Goal: Task Accomplishment & Management: Use online tool/utility

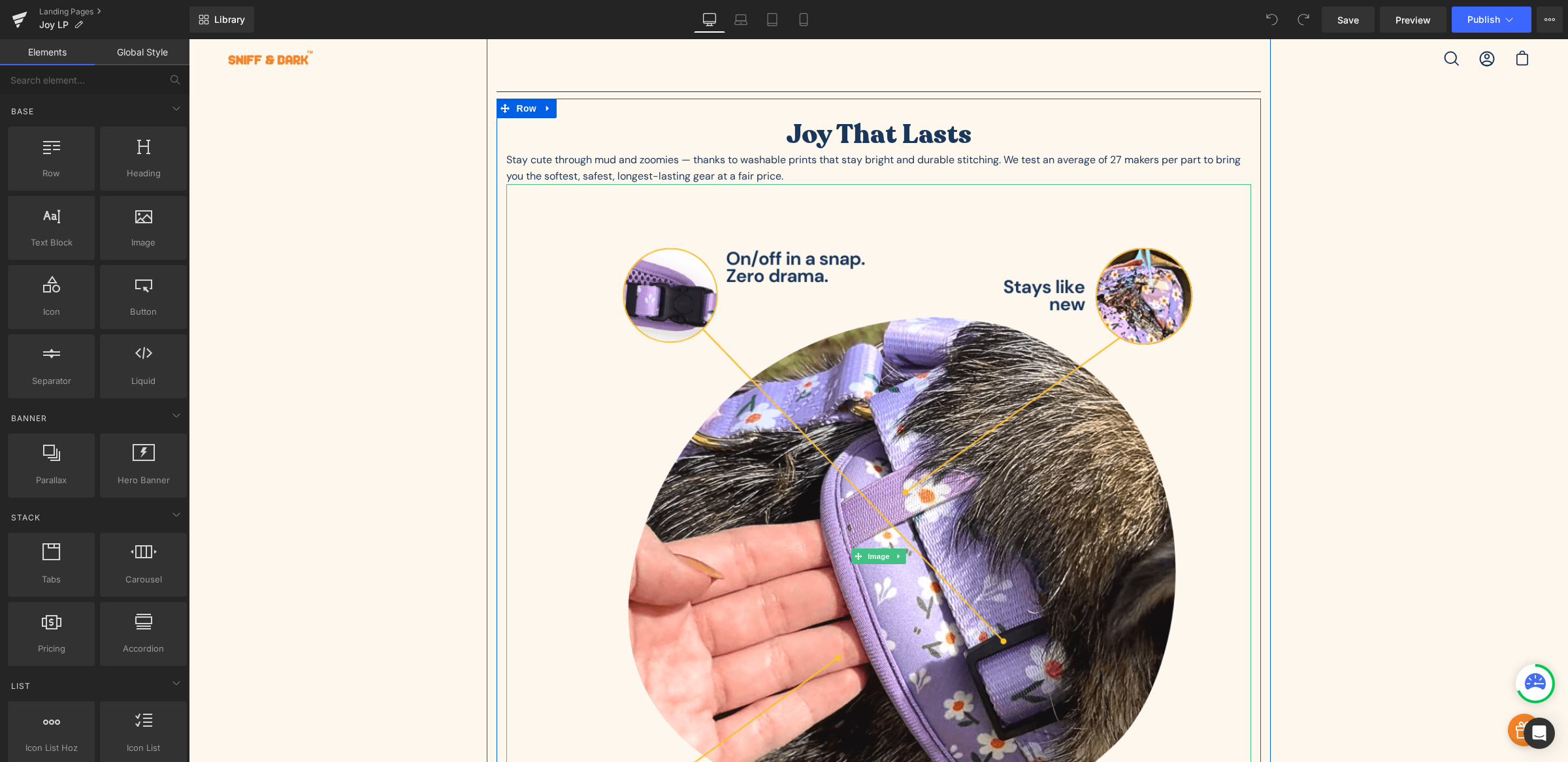
scroll to position [3235, 0]
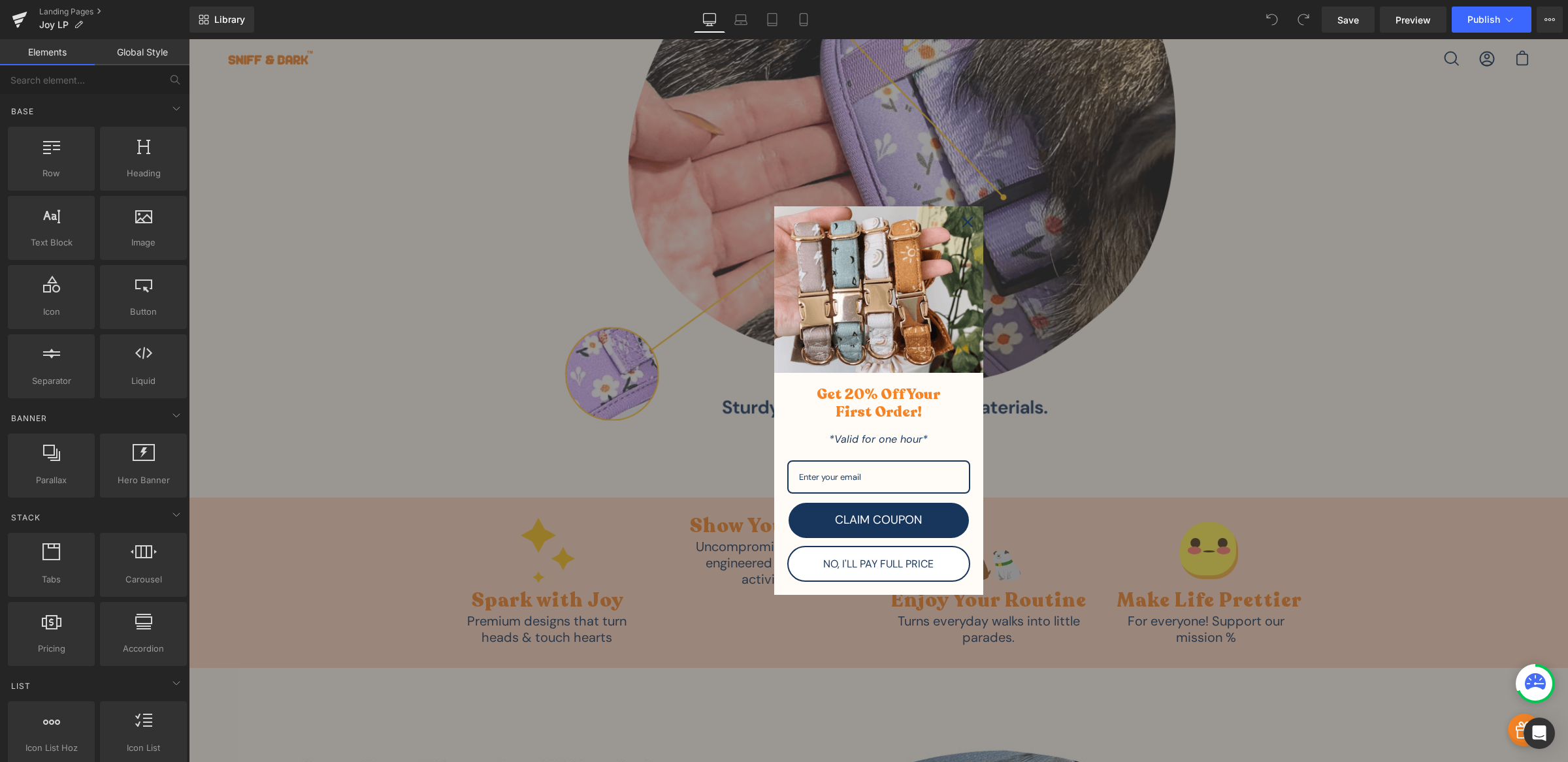
click at [962, 228] on icon "close icon" at bounding box center [967, 222] width 11 height 11
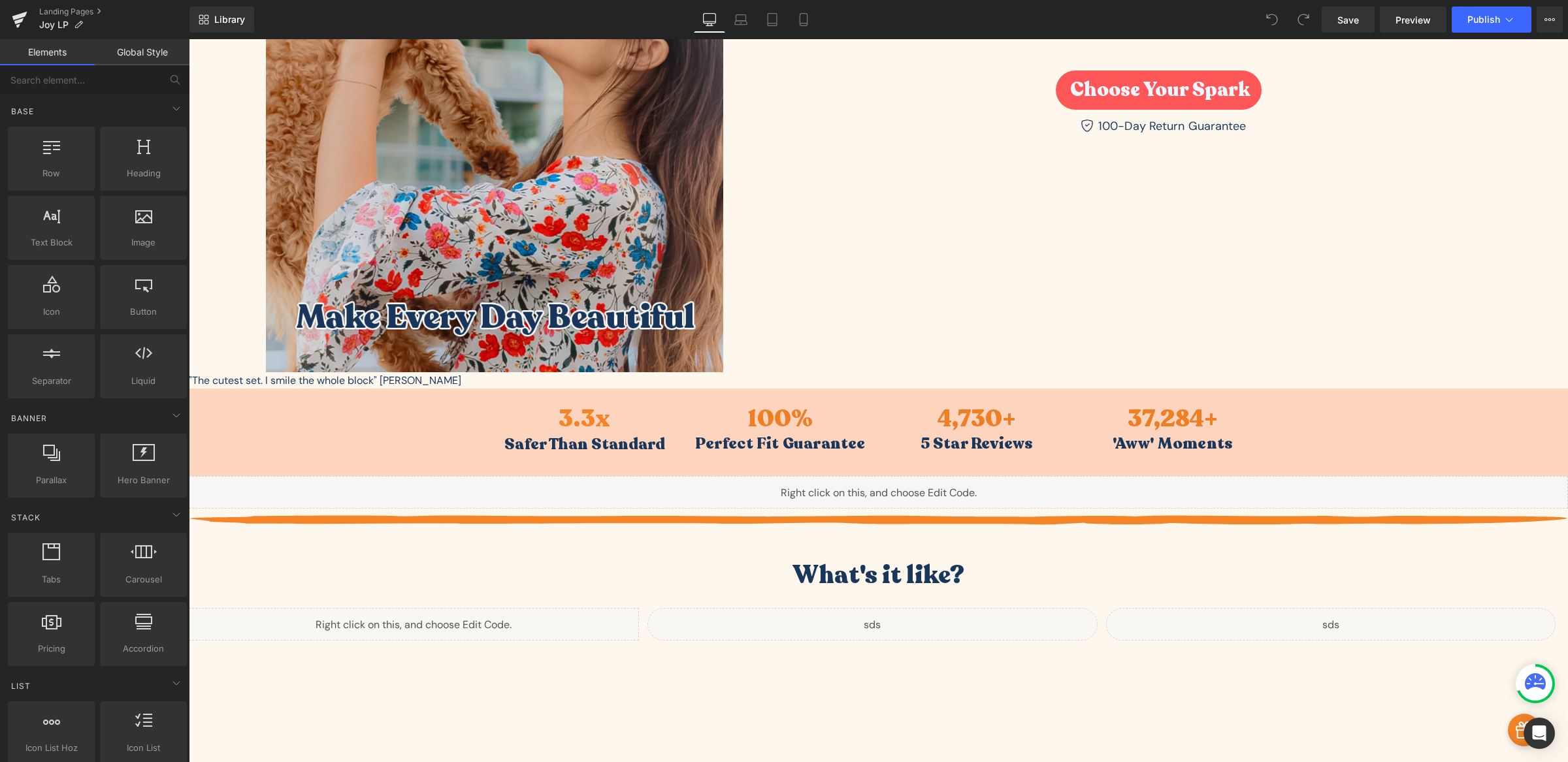
scroll to position [0, 0]
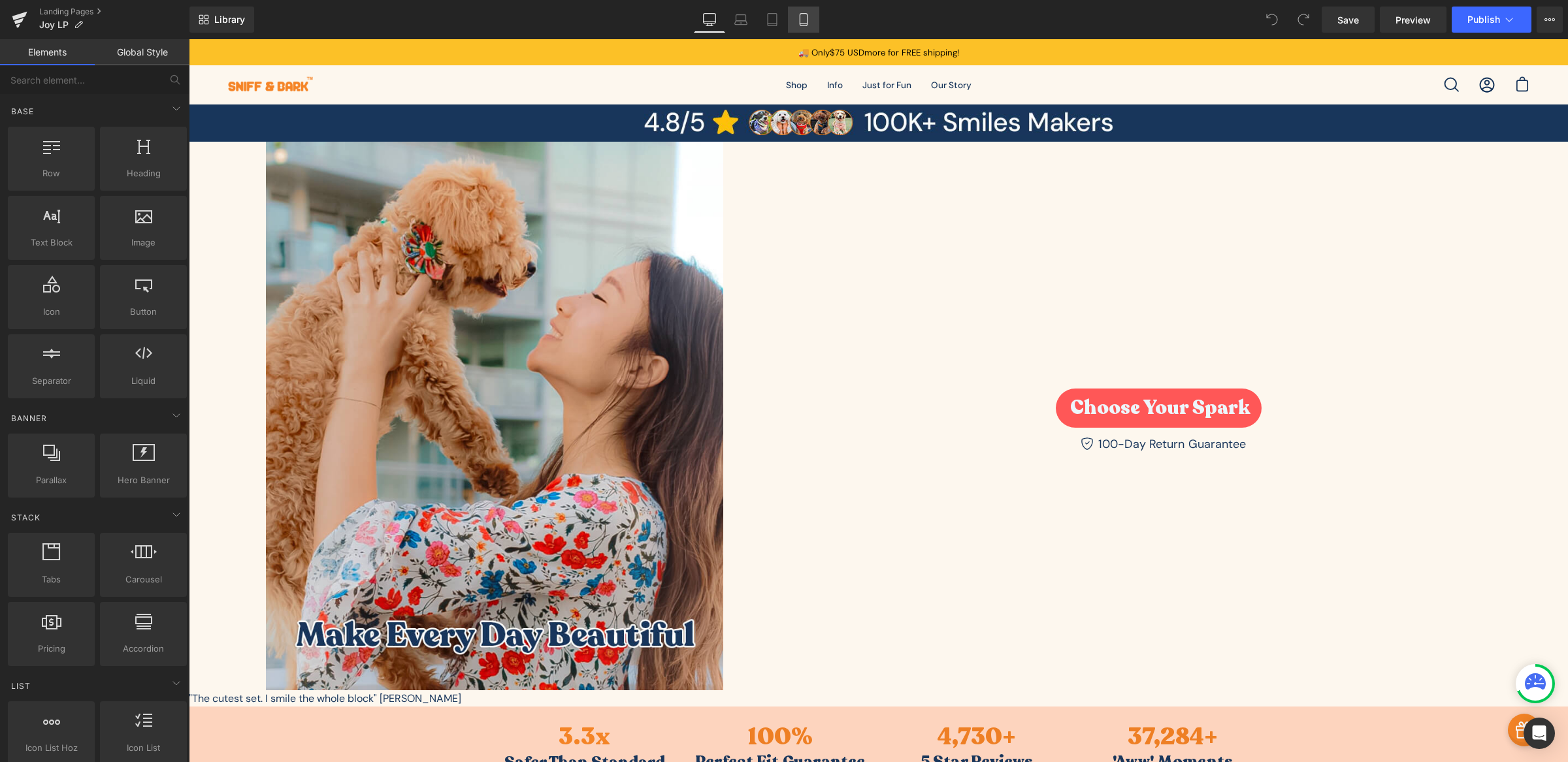
click at [807, 17] on icon at bounding box center [804, 20] width 13 height 13
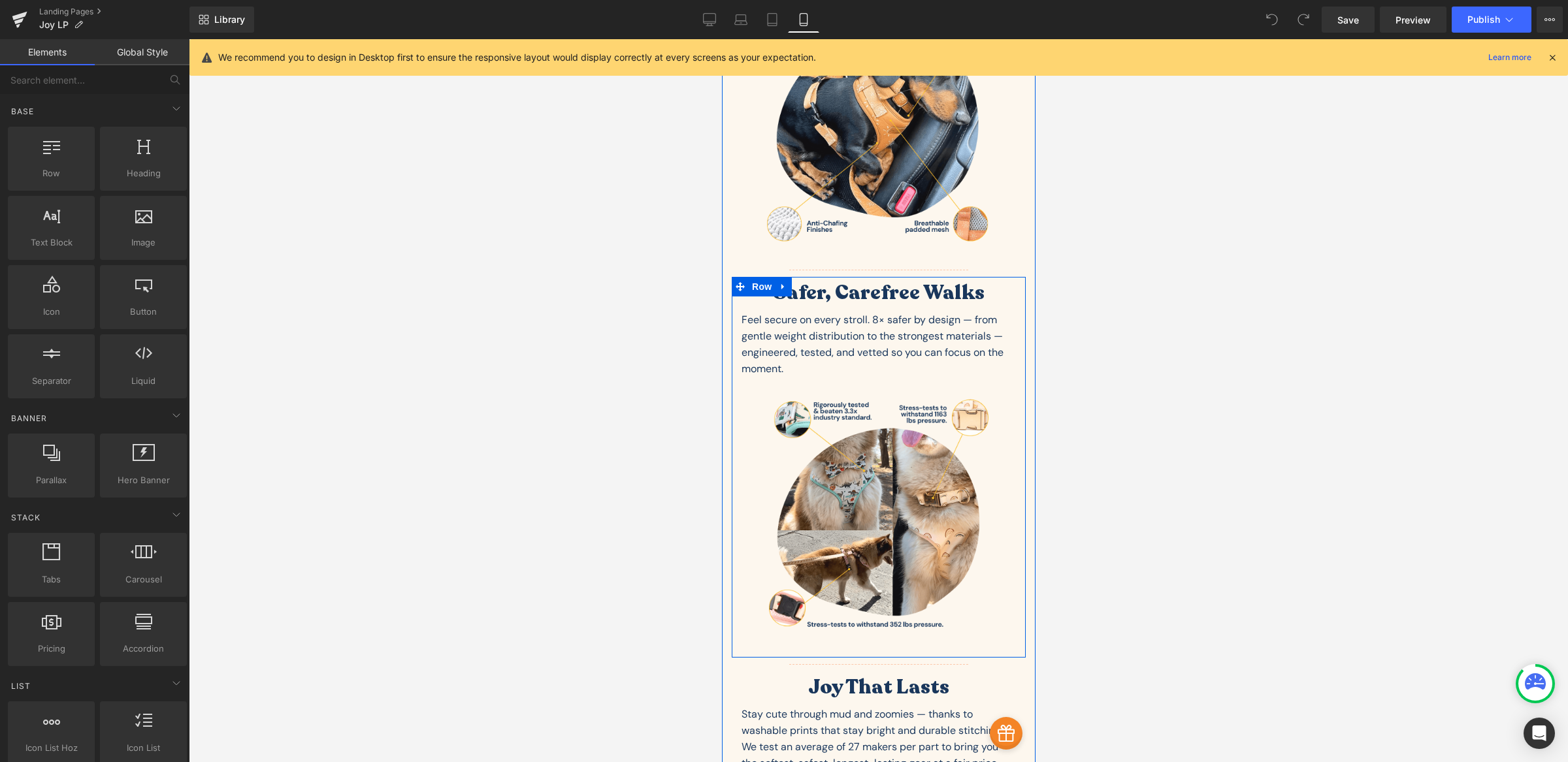
scroll to position [1670, 0]
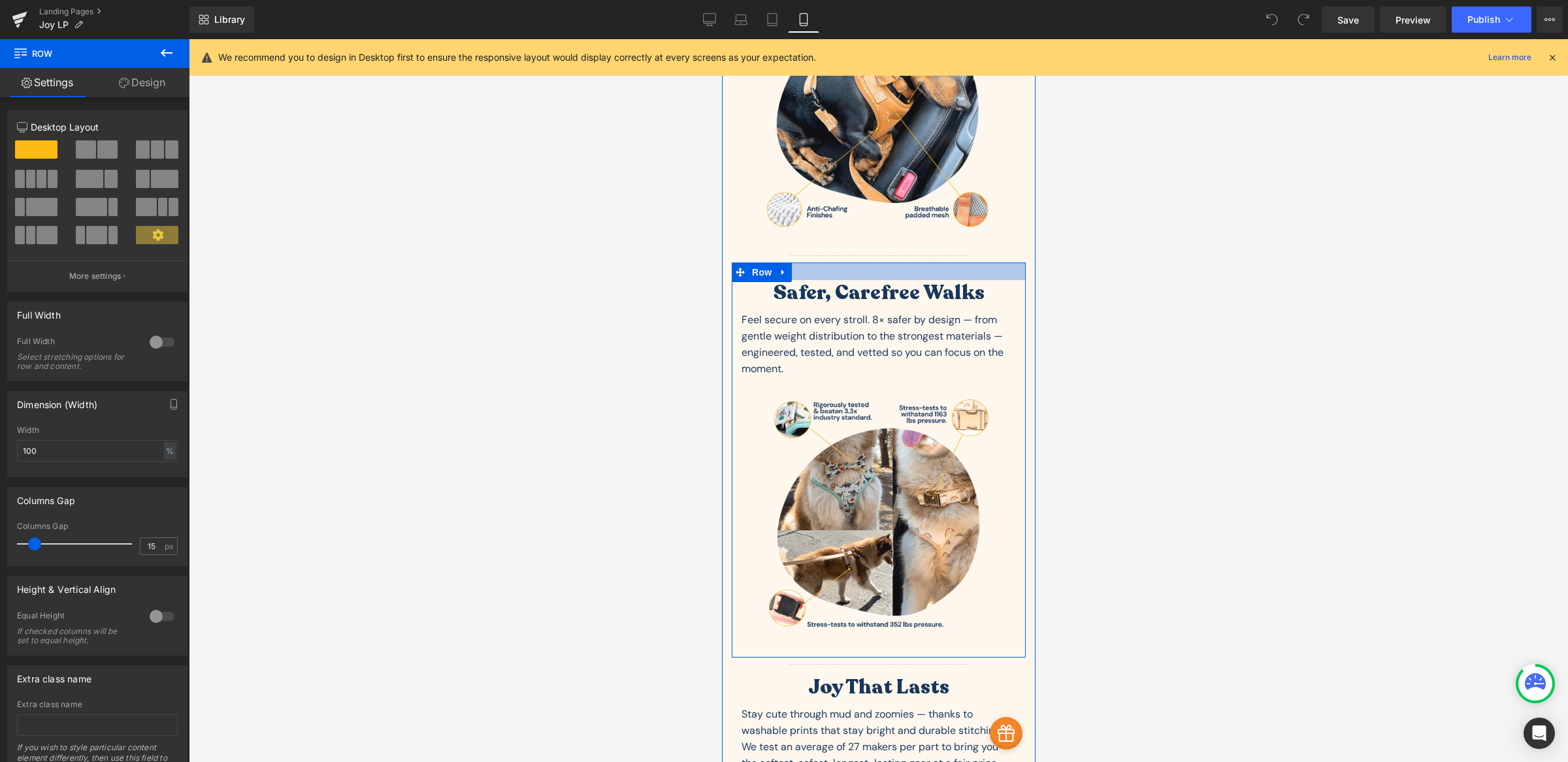
drag, startPoint x: 938, startPoint y: 250, endPoint x: 938, endPoint y: 265, distance: 15.0
click at [938, 265] on div at bounding box center [878, 272] width 294 height 17
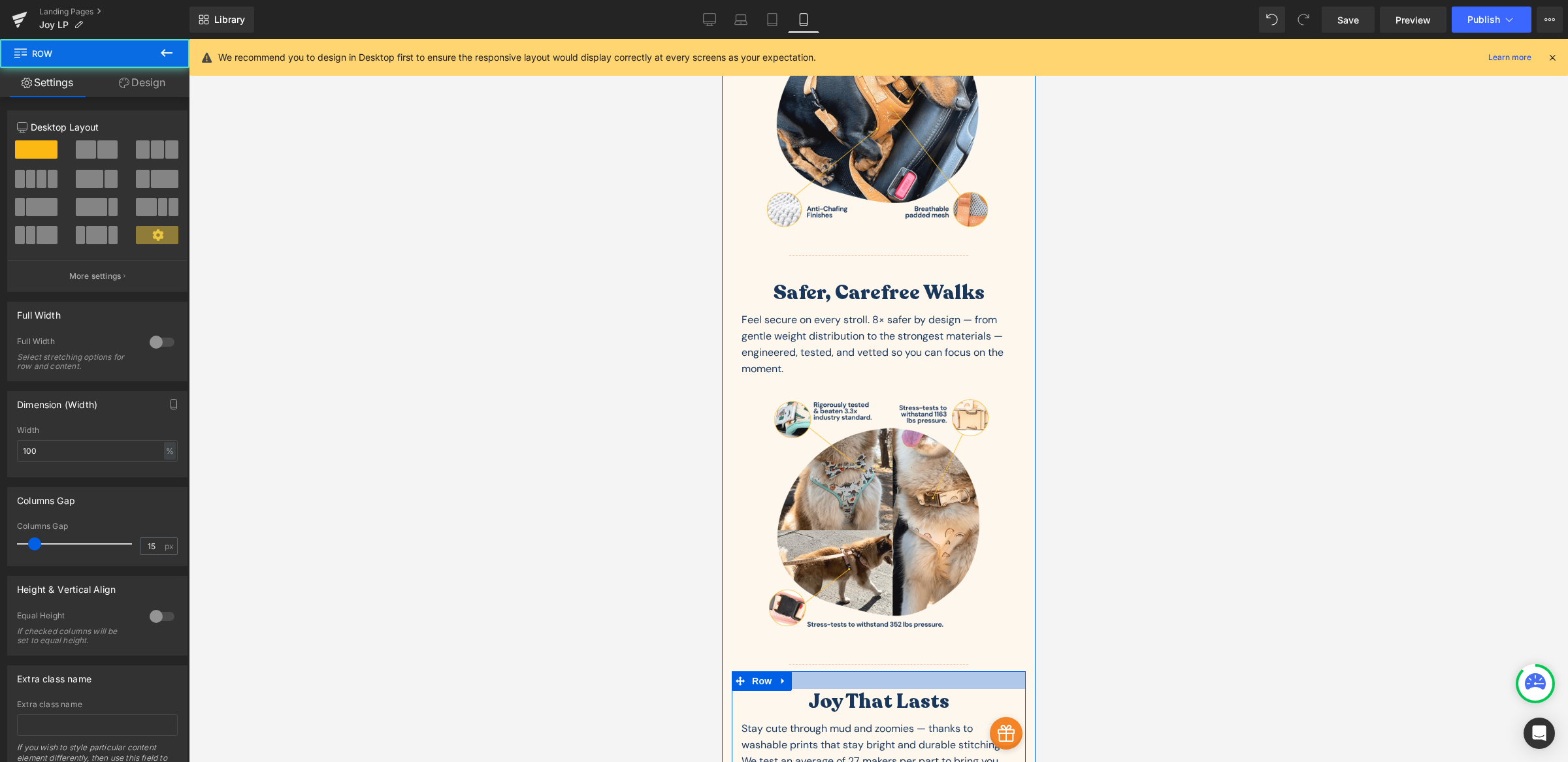
drag, startPoint x: 906, startPoint y: 648, endPoint x: 906, endPoint y: 664, distance: 16.0
click at [906, 671] on div at bounding box center [878, 680] width 294 height 17
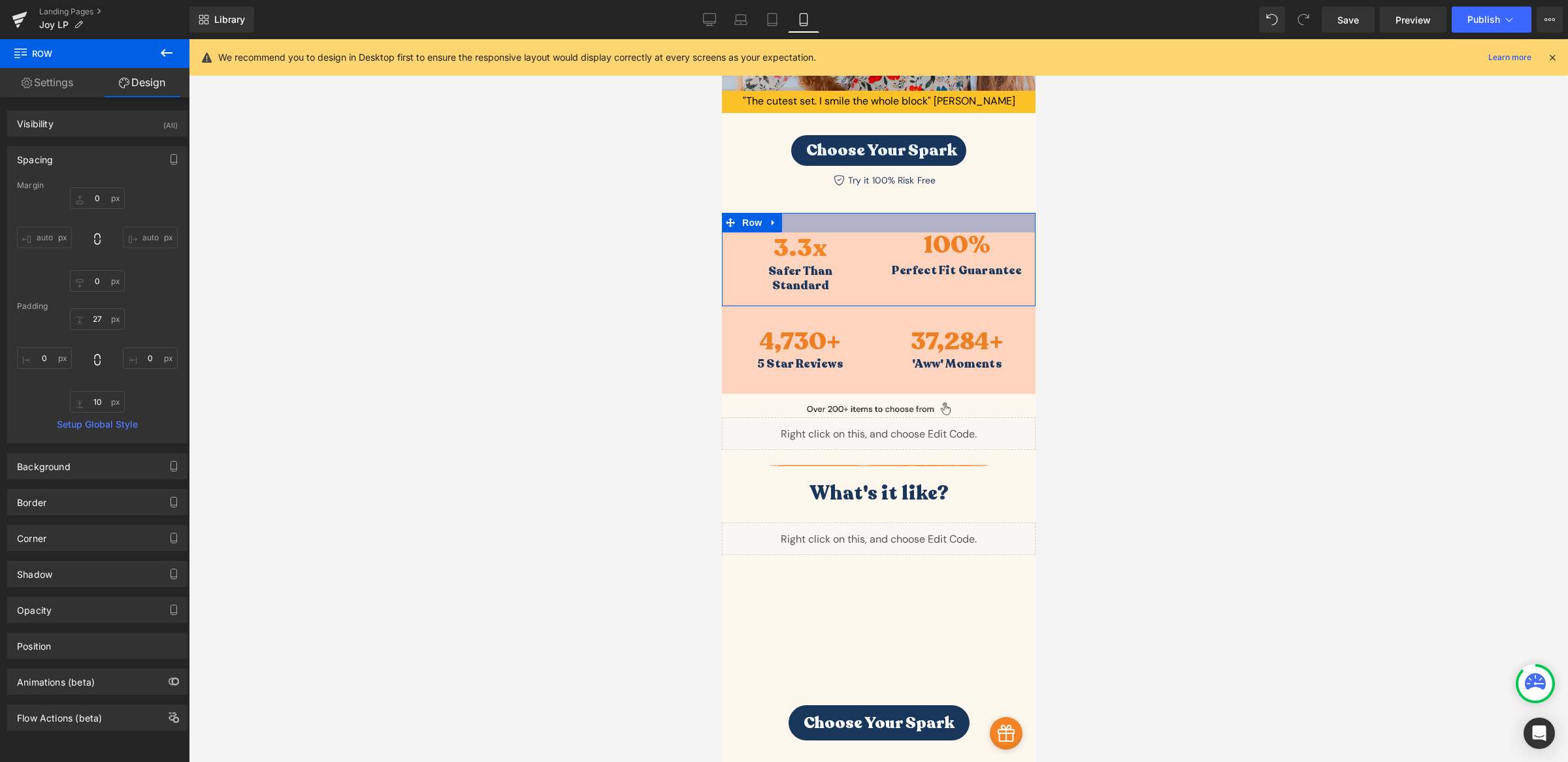
scroll to position [502, 0]
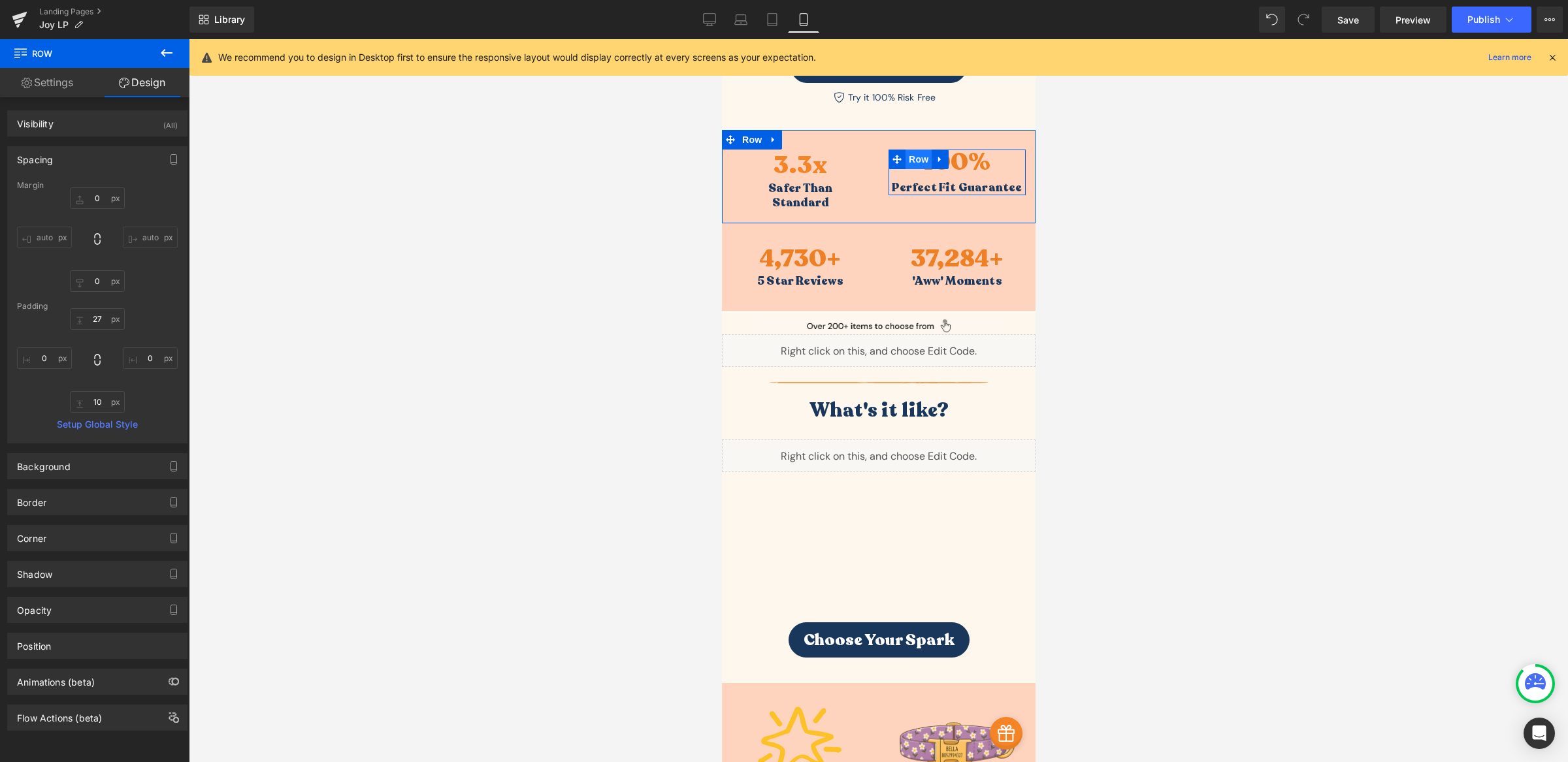
click at [917, 162] on span "Row" at bounding box center [917, 159] width 26 height 19
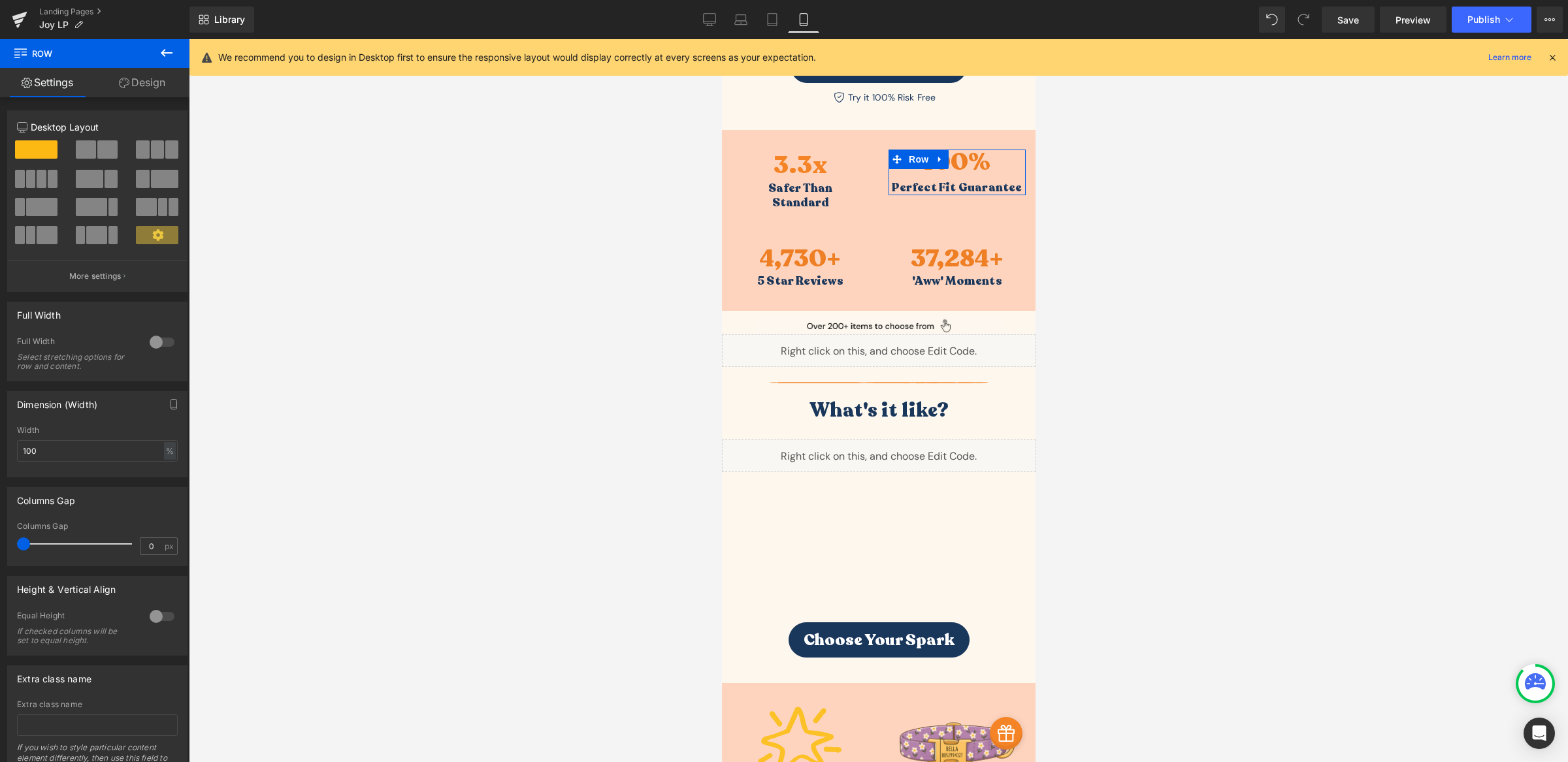
click at [149, 91] on link "Design" at bounding box center [142, 82] width 95 height 30
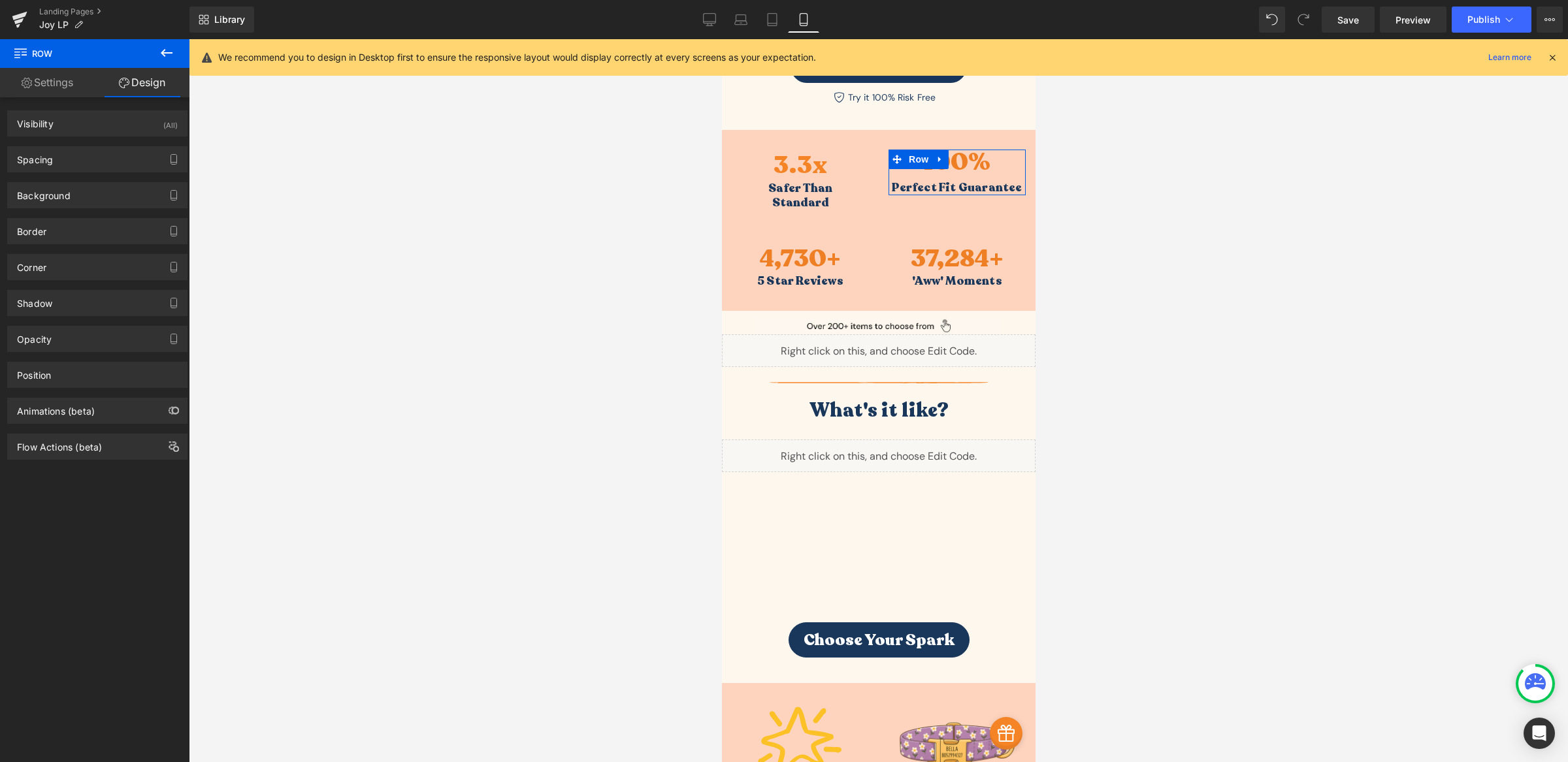
type input "0"
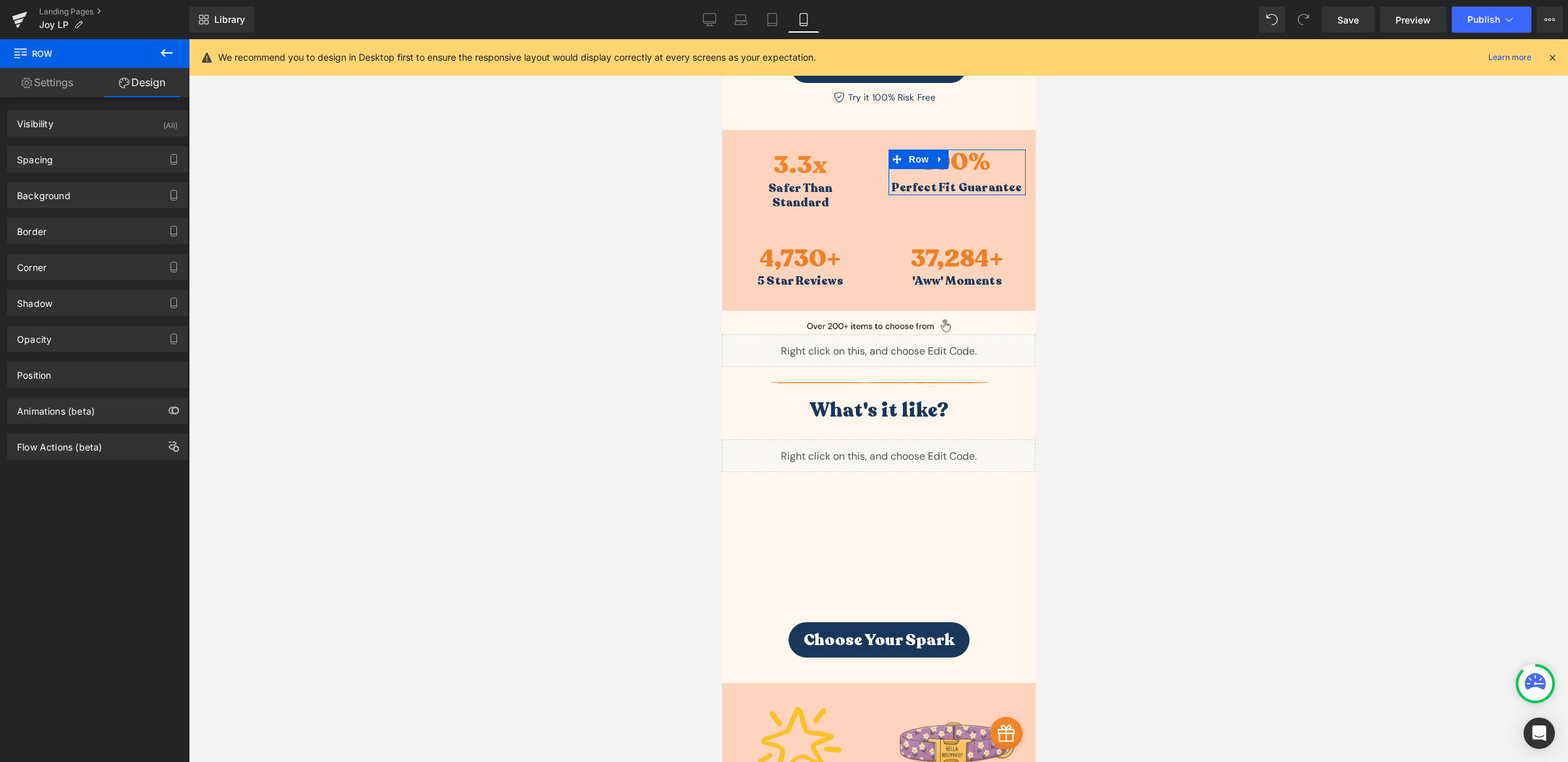
type input "0"
click at [90, 115] on div "Visibility (All)" at bounding box center [97, 123] width 179 height 25
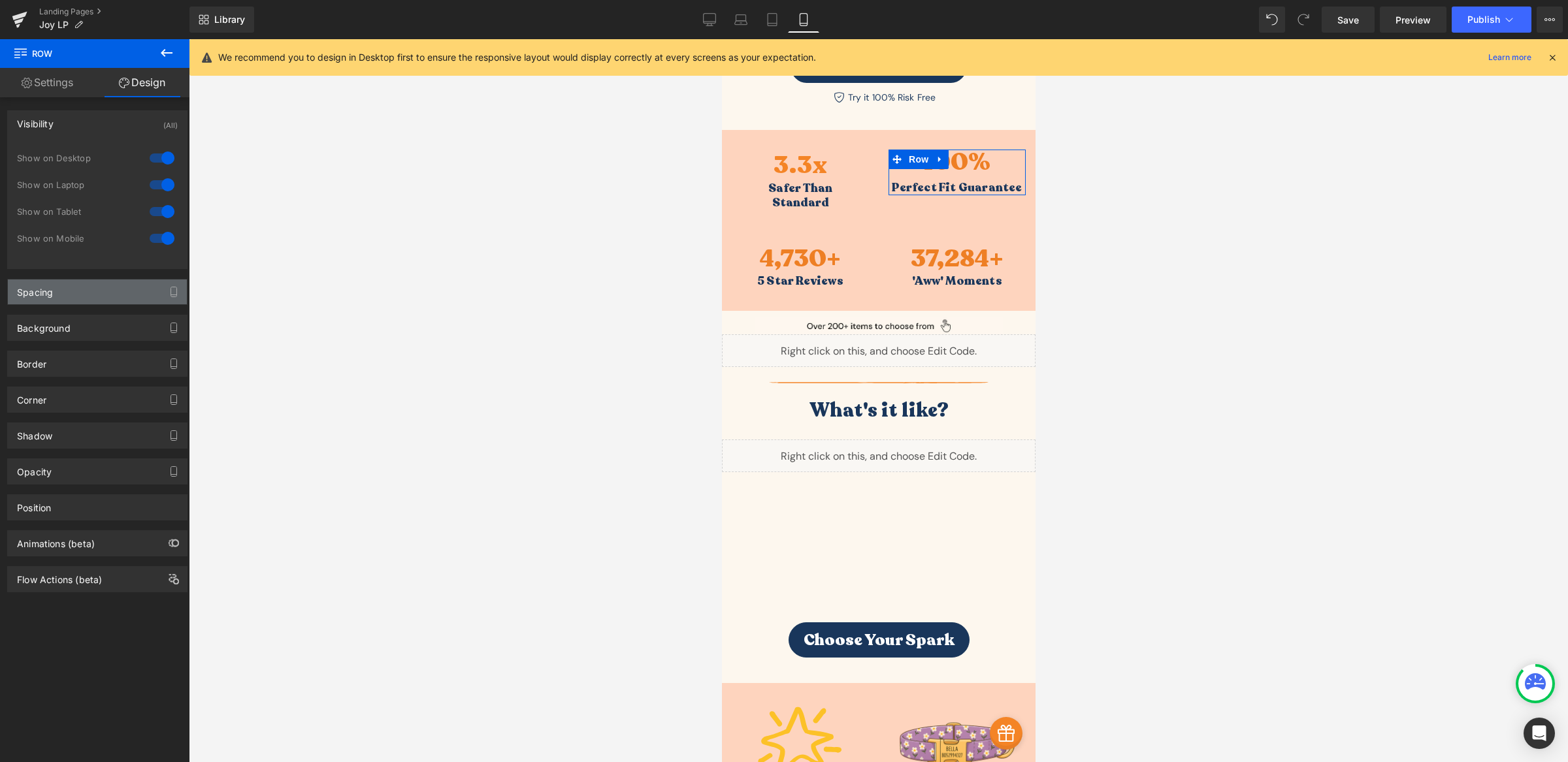
click at [84, 290] on div "Spacing" at bounding box center [97, 292] width 179 height 25
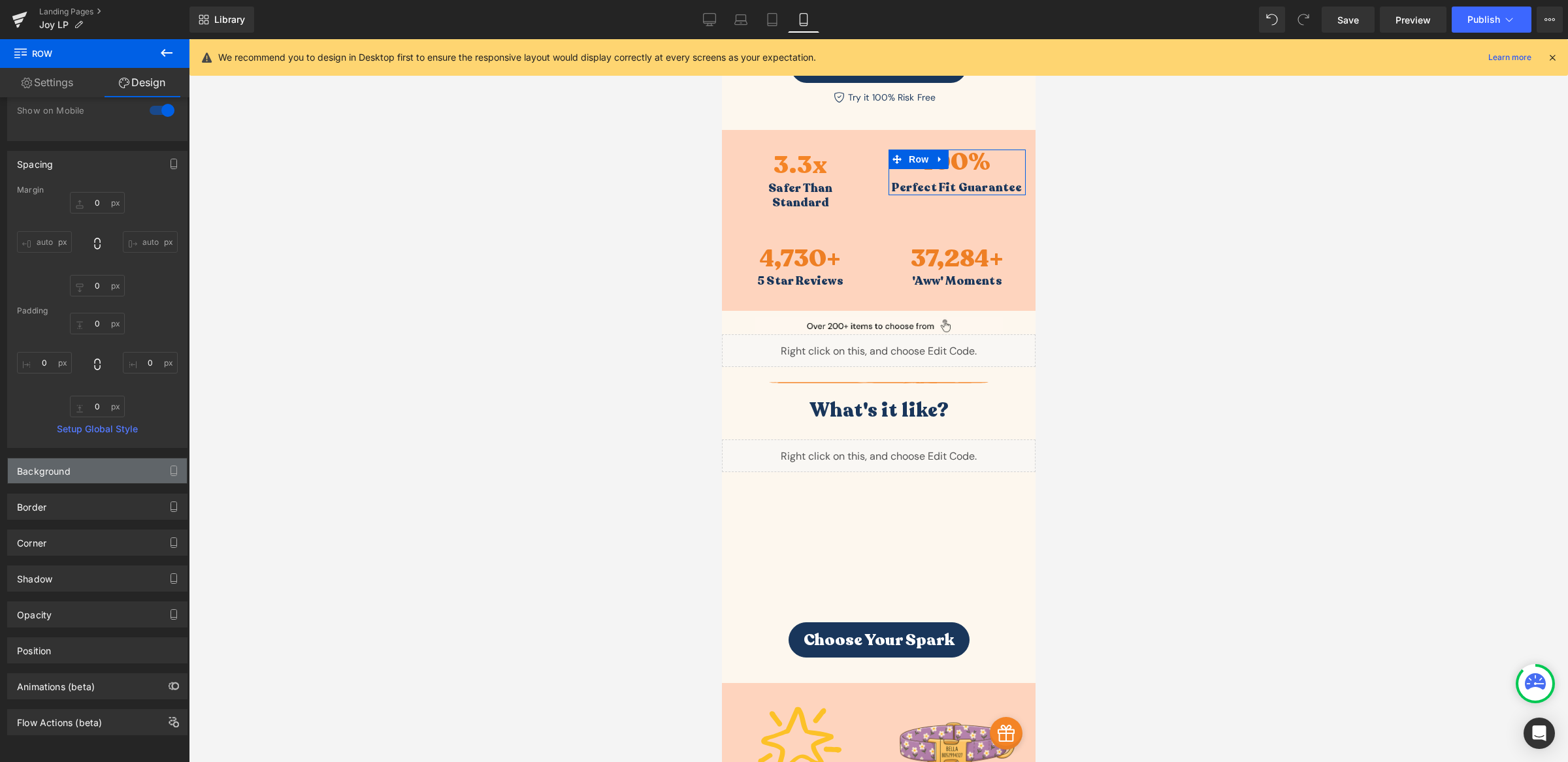
scroll to position [142, 0]
click at [67, 88] on link "Settings" at bounding box center [47, 82] width 95 height 30
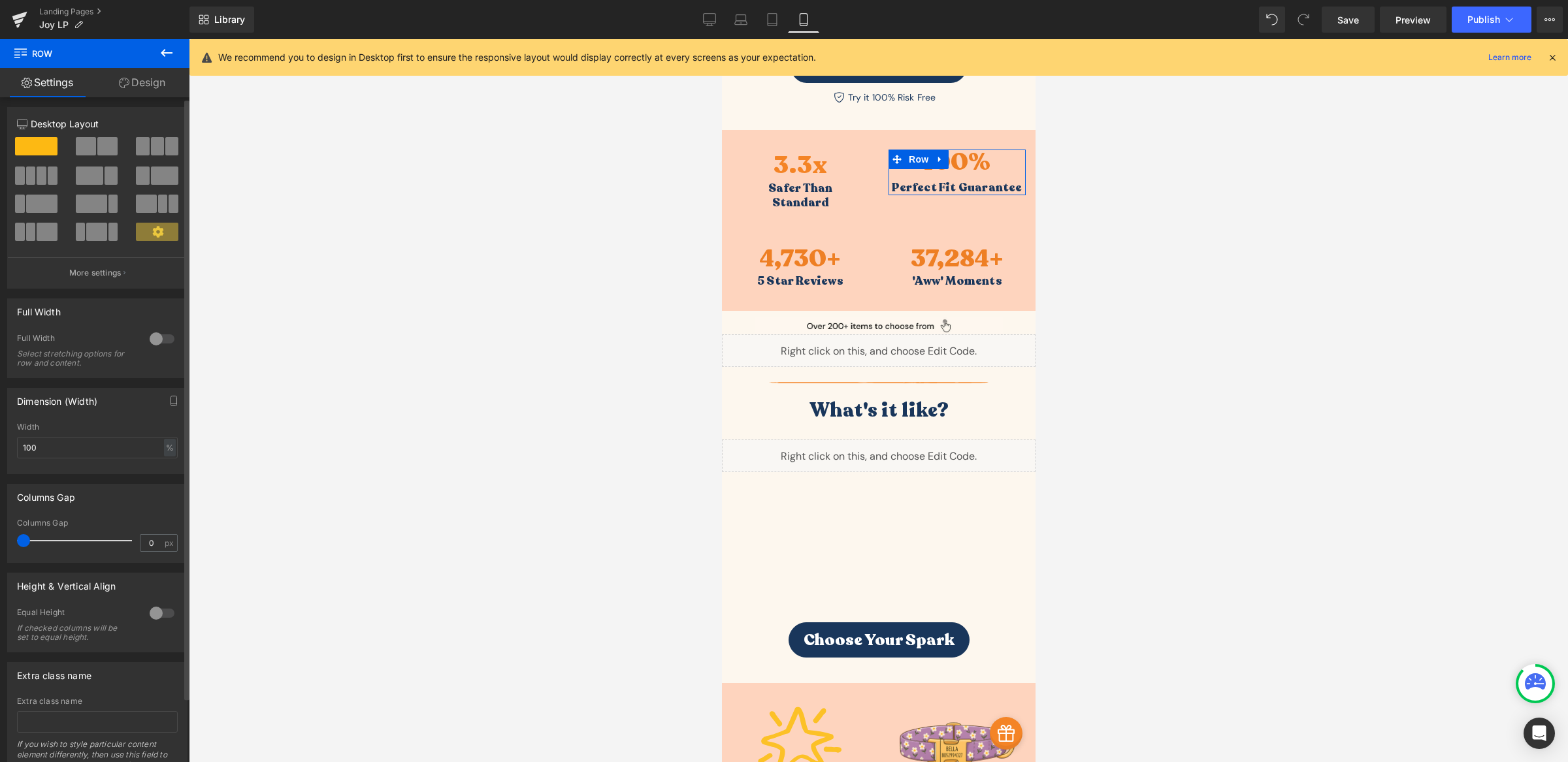
scroll to position [0, 0]
click at [954, 158] on span "Counter" at bounding box center [952, 153] width 43 height 19
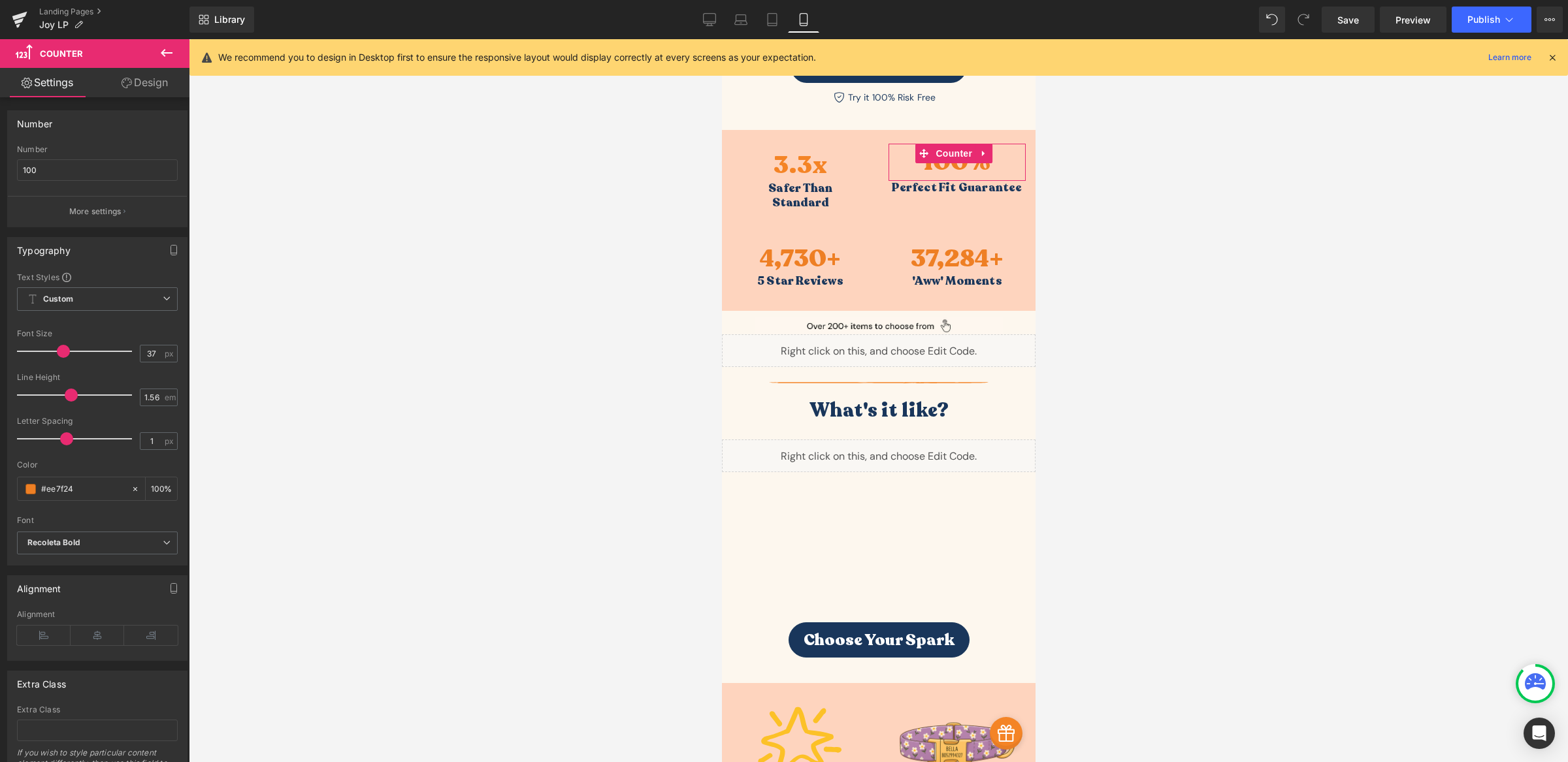
click at [152, 86] on link "Design" at bounding box center [144, 82] width 95 height 30
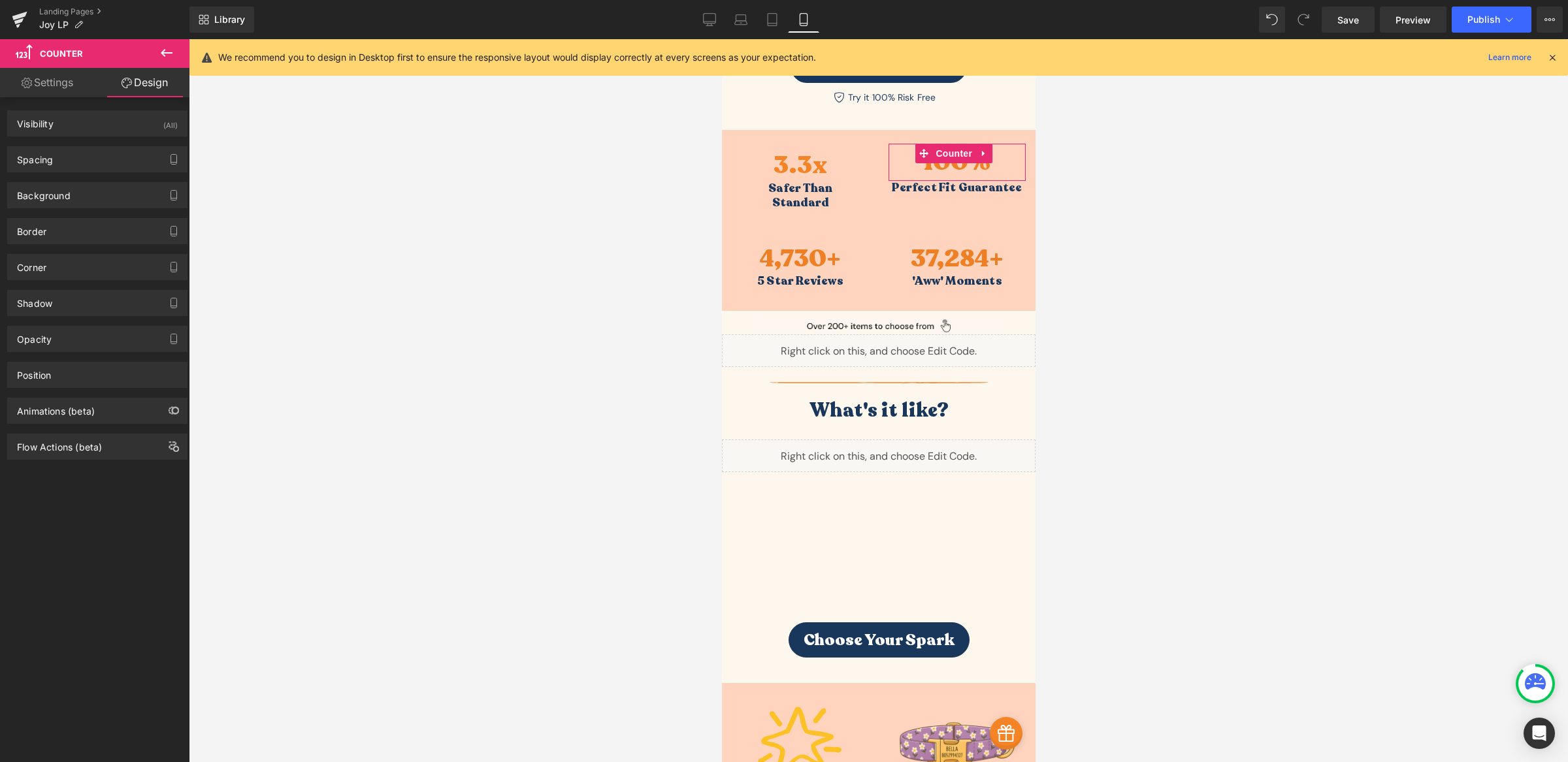
click at [53, 82] on link "Settings" at bounding box center [47, 82] width 95 height 30
type input "100"
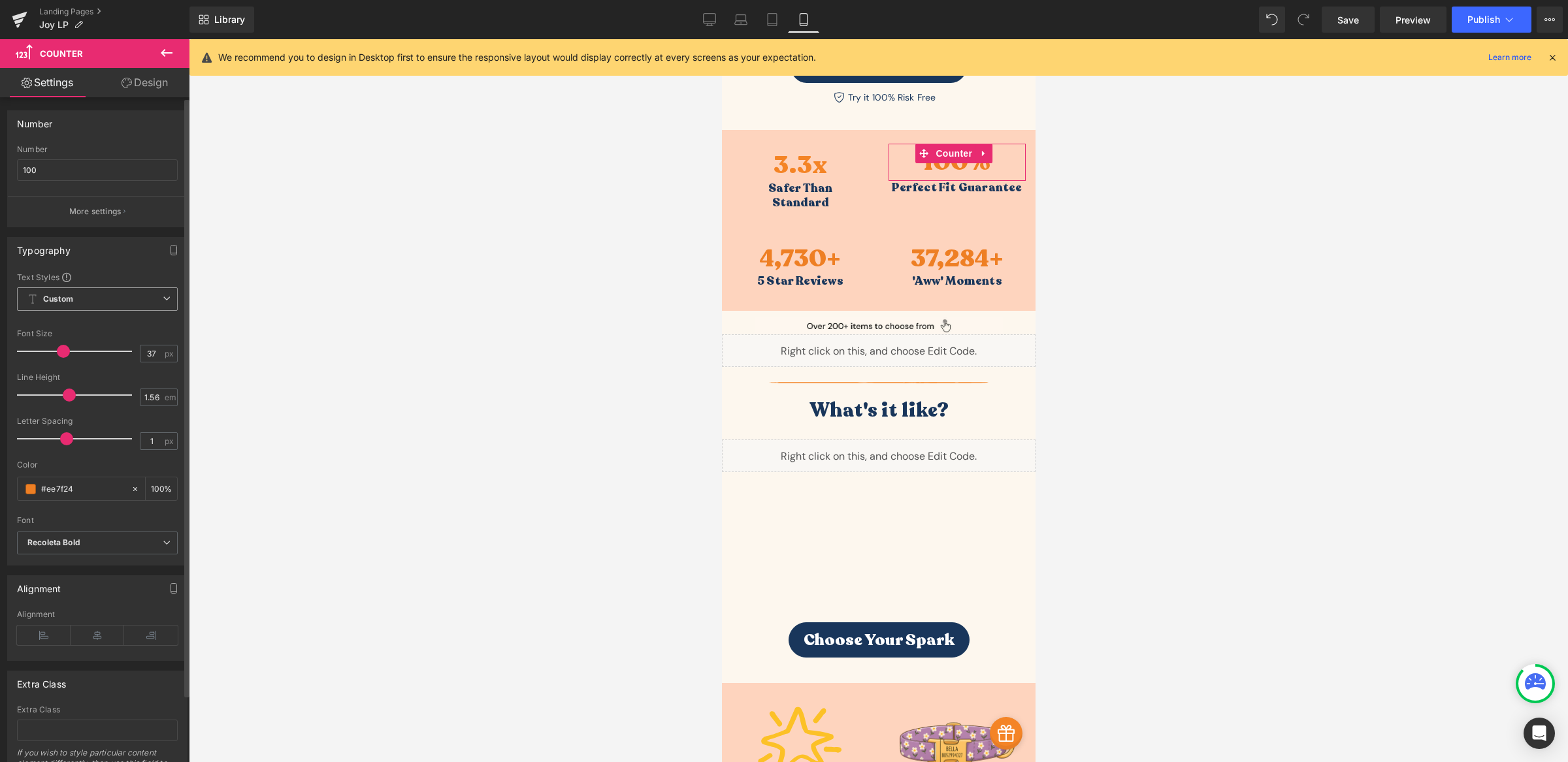
click at [76, 294] on span "Custom Setup Global Style" at bounding box center [98, 299] width 161 height 24
click at [76, 294] on span "Custom Setup Global Style" at bounding box center [95, 299] width 156 height 24
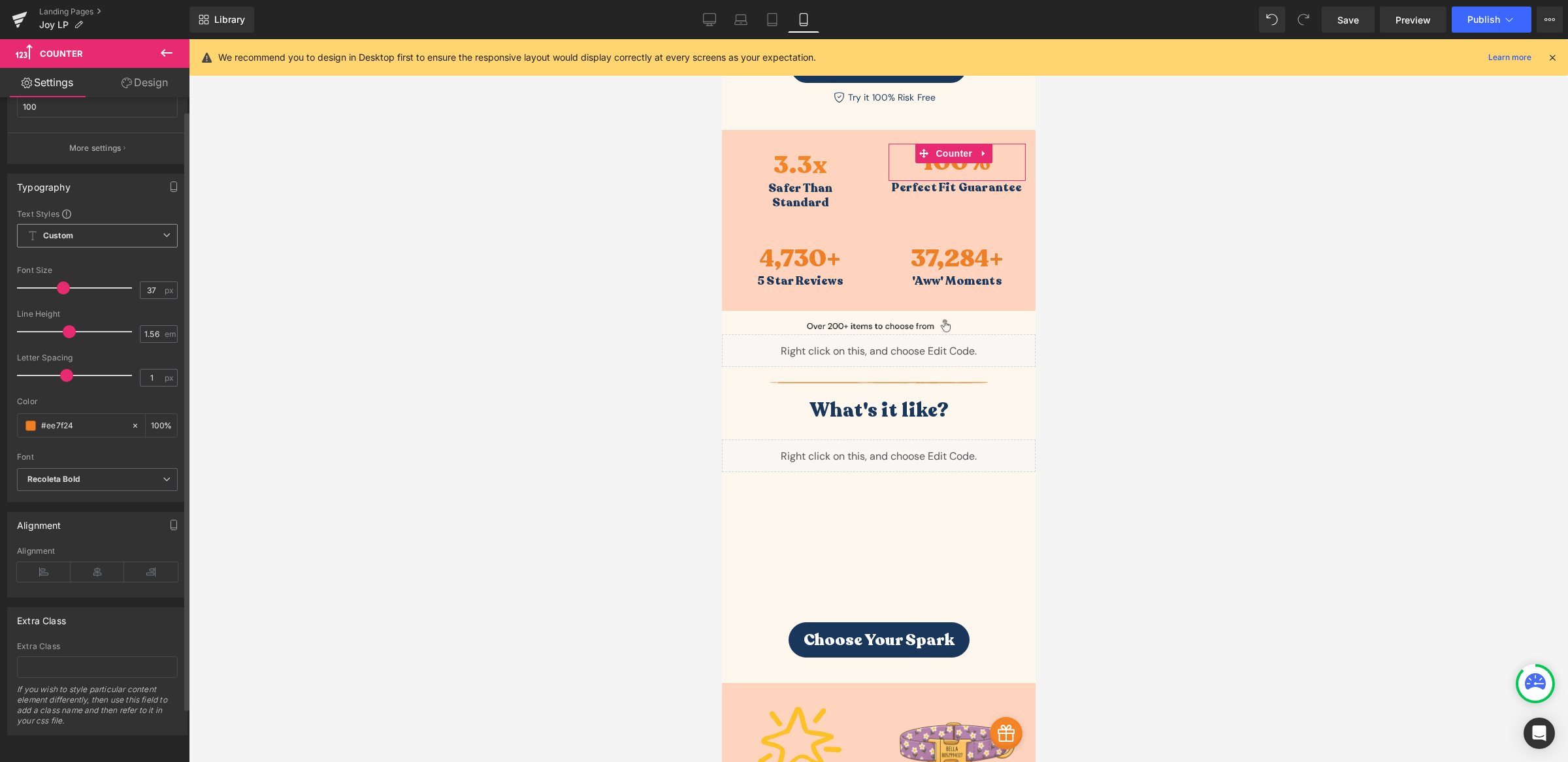
scroll to position [76, 0]
click at [127, 474] on b "Recoleta Bold" at bounding box center [95, 480] width 135 height 11
click at [127, 474] on b "Recoleta Bold" at bounding box center [93, 480] width 130 height 11
click at [102, 474] on b "Recoleta Bold" at bounding box center [95, 480] width 135 height 11
click at [102, 474] on b "Recoleta Bold" at bounding box center [93, 480] width 130 height 11
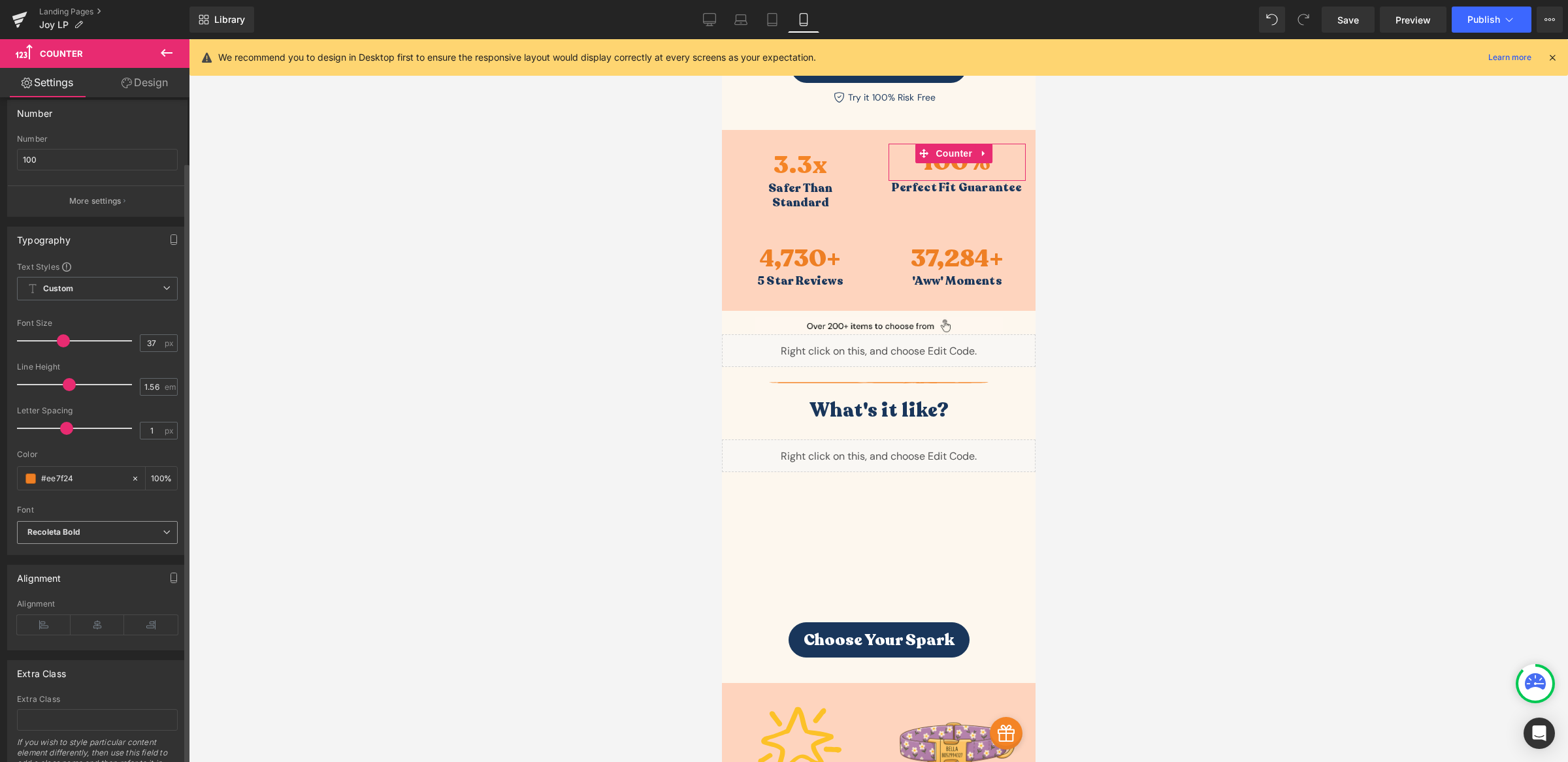
scroll to position [0, 0]
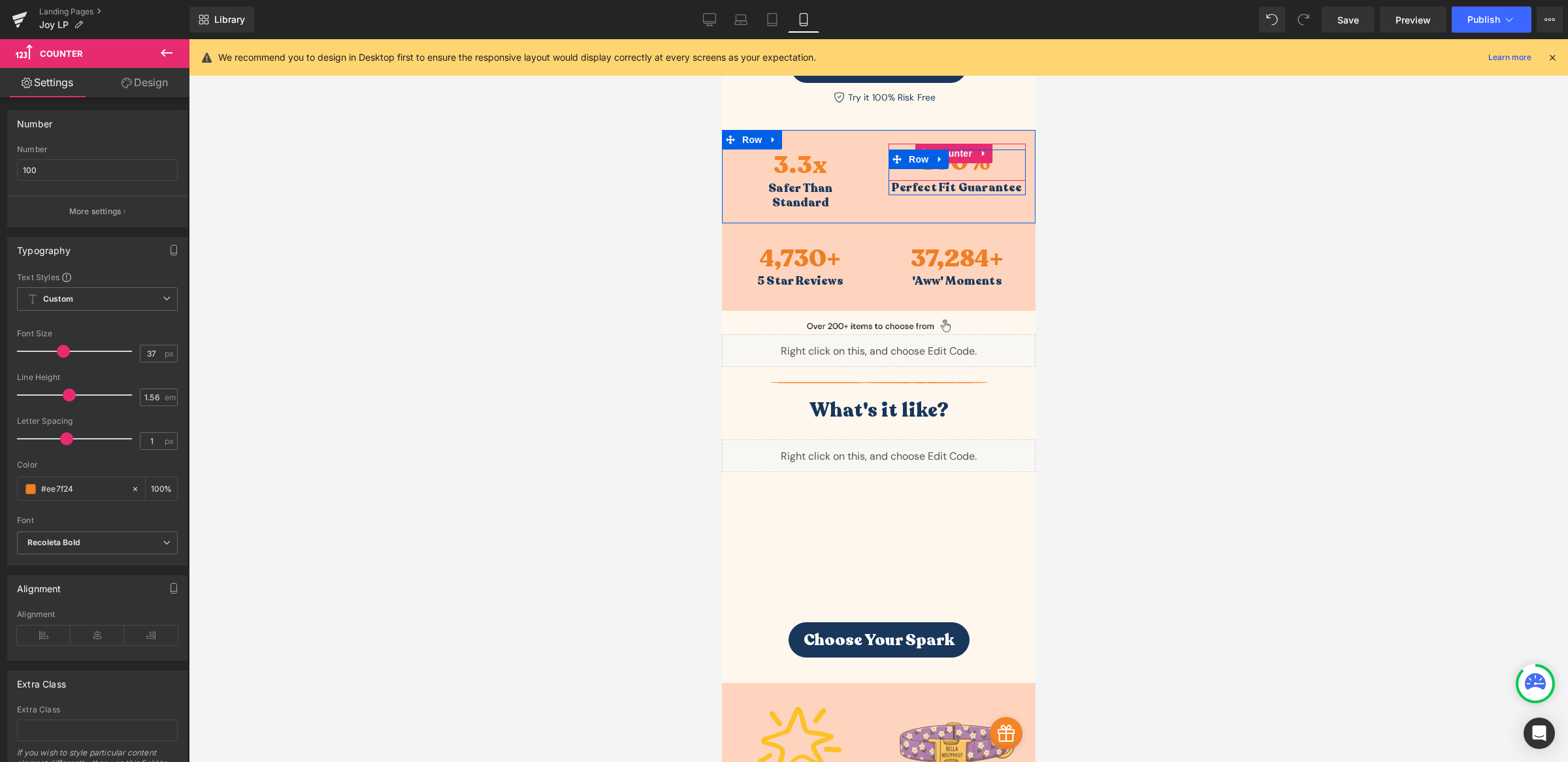
click at [956, 163] on div "100 % Counter" at bounding box center [956, 163] width 137 height 38
click at [115, 213] on p "More settings" at bounding box center [95, 211] width 53 height 11
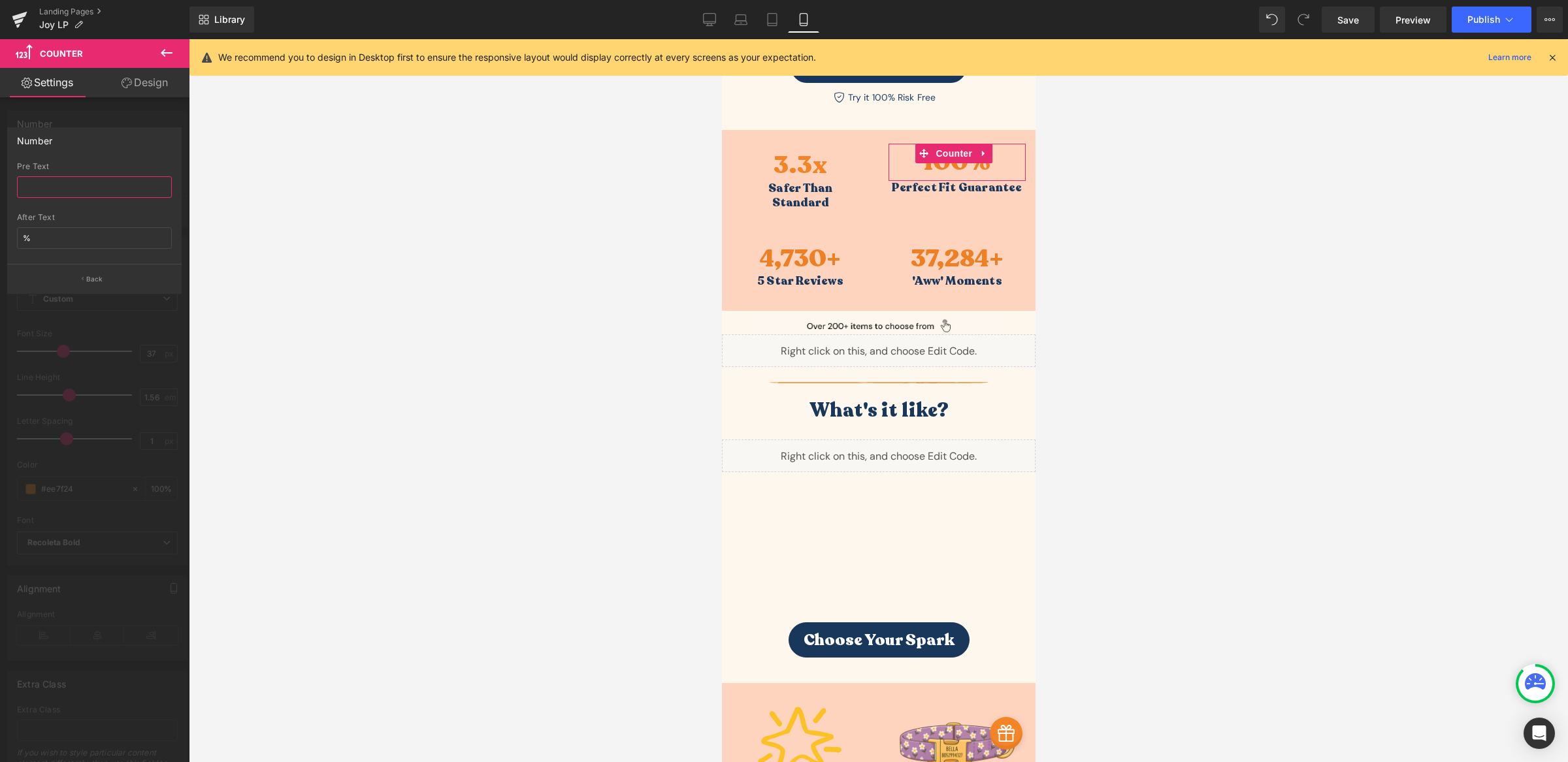
click at [109, 189] on input "text" at bounding box center [95, 186] width 155 height 22
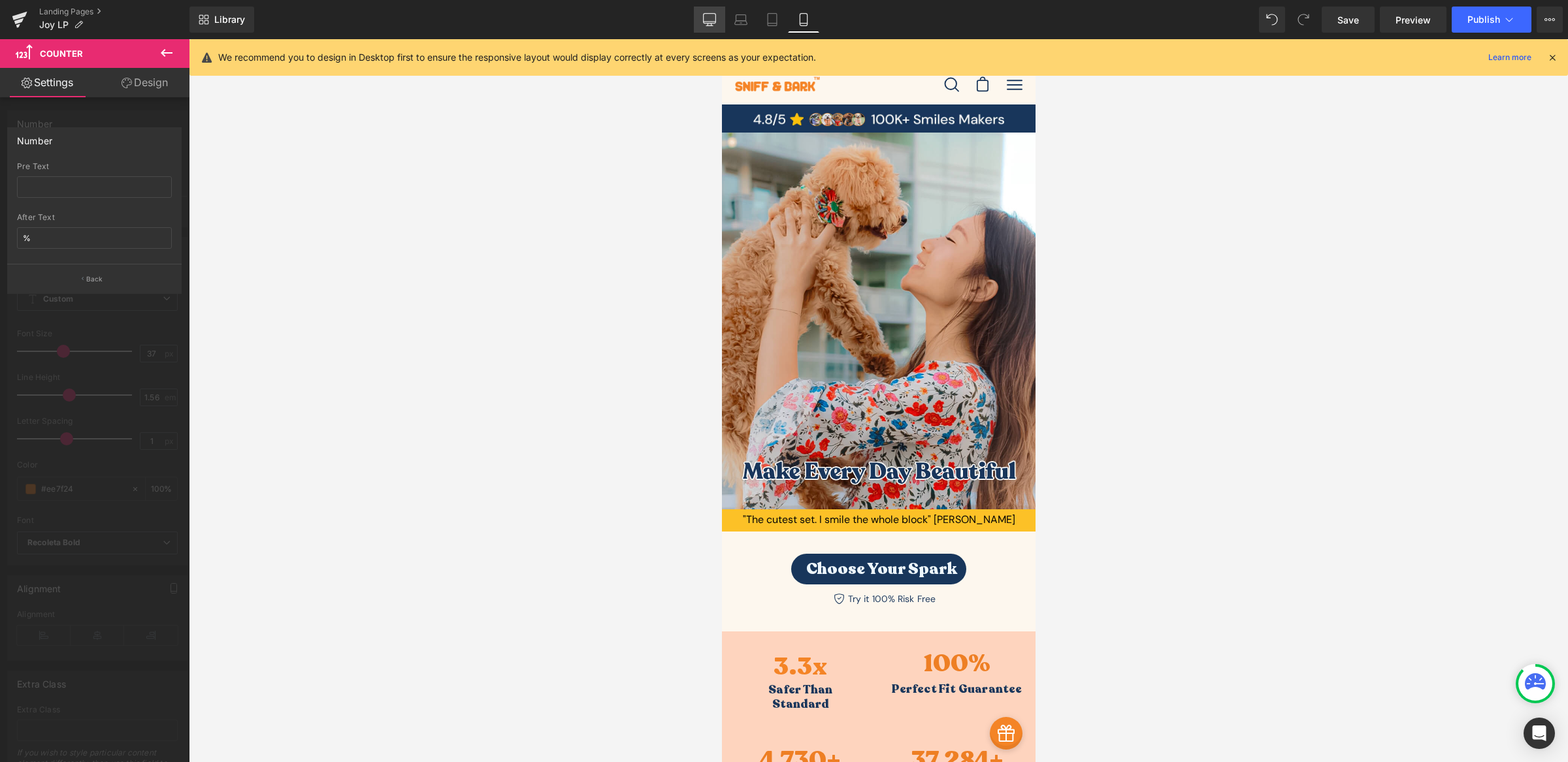
click at [713, 19] on icon at bounding box center [709, 20] width 13 height 13
type input "36"
type input "1.3"
type input "100"
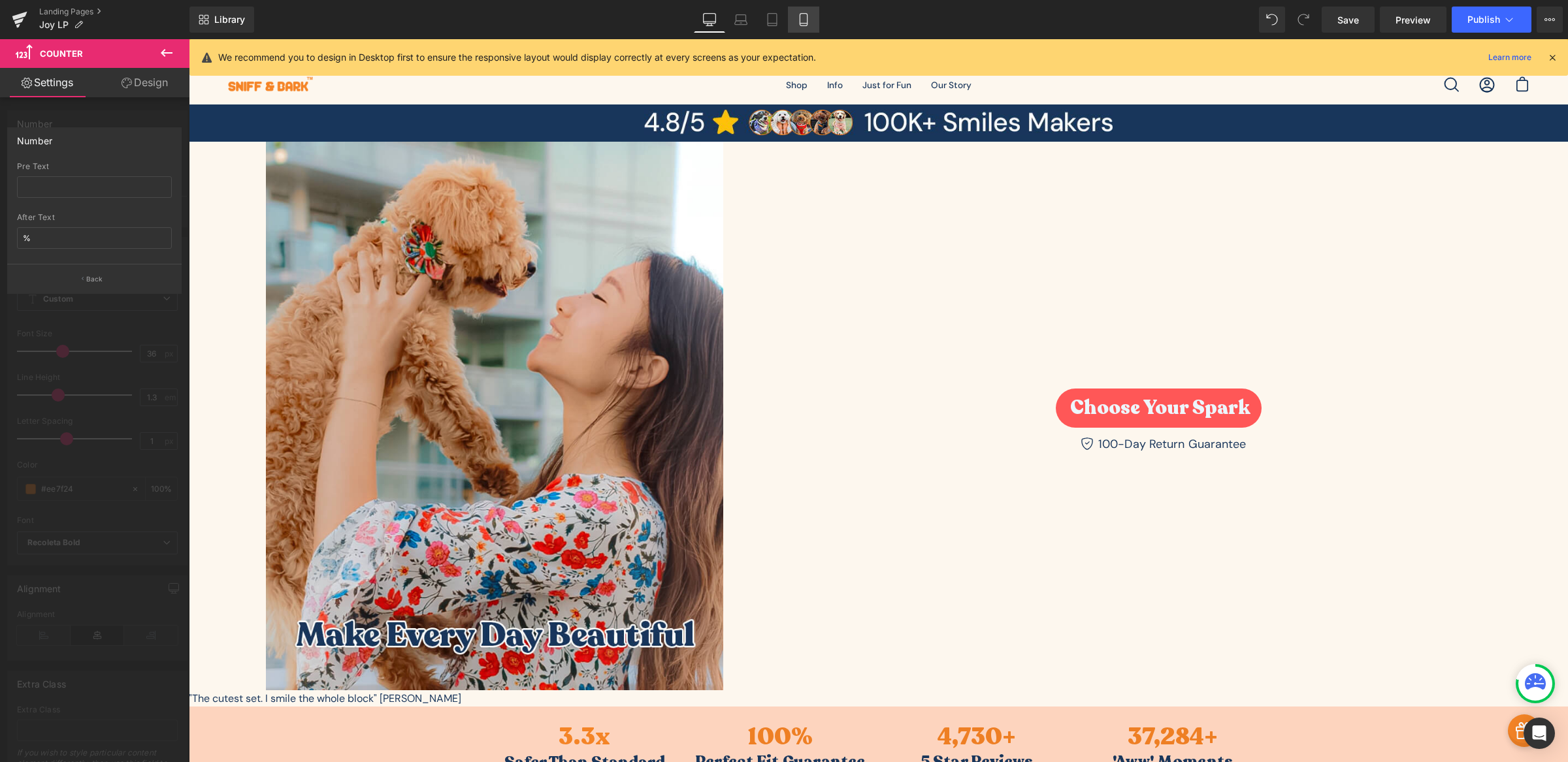
click at [800, 15] on icon at bounding box center [804, 20] width 13 height 13
type input "37"
type input "1.56"
type input "100"
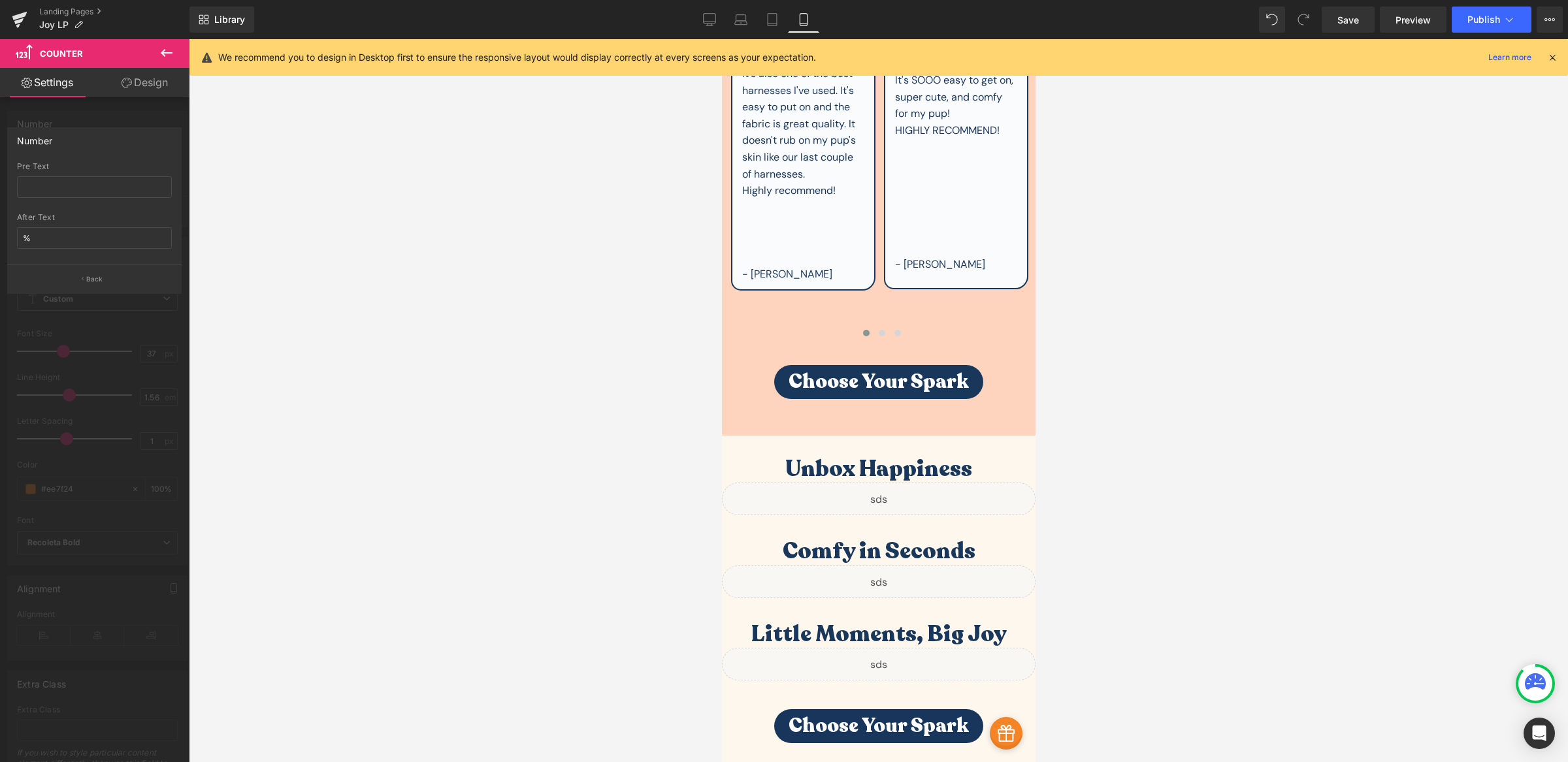
scroll to position [3366, 0]
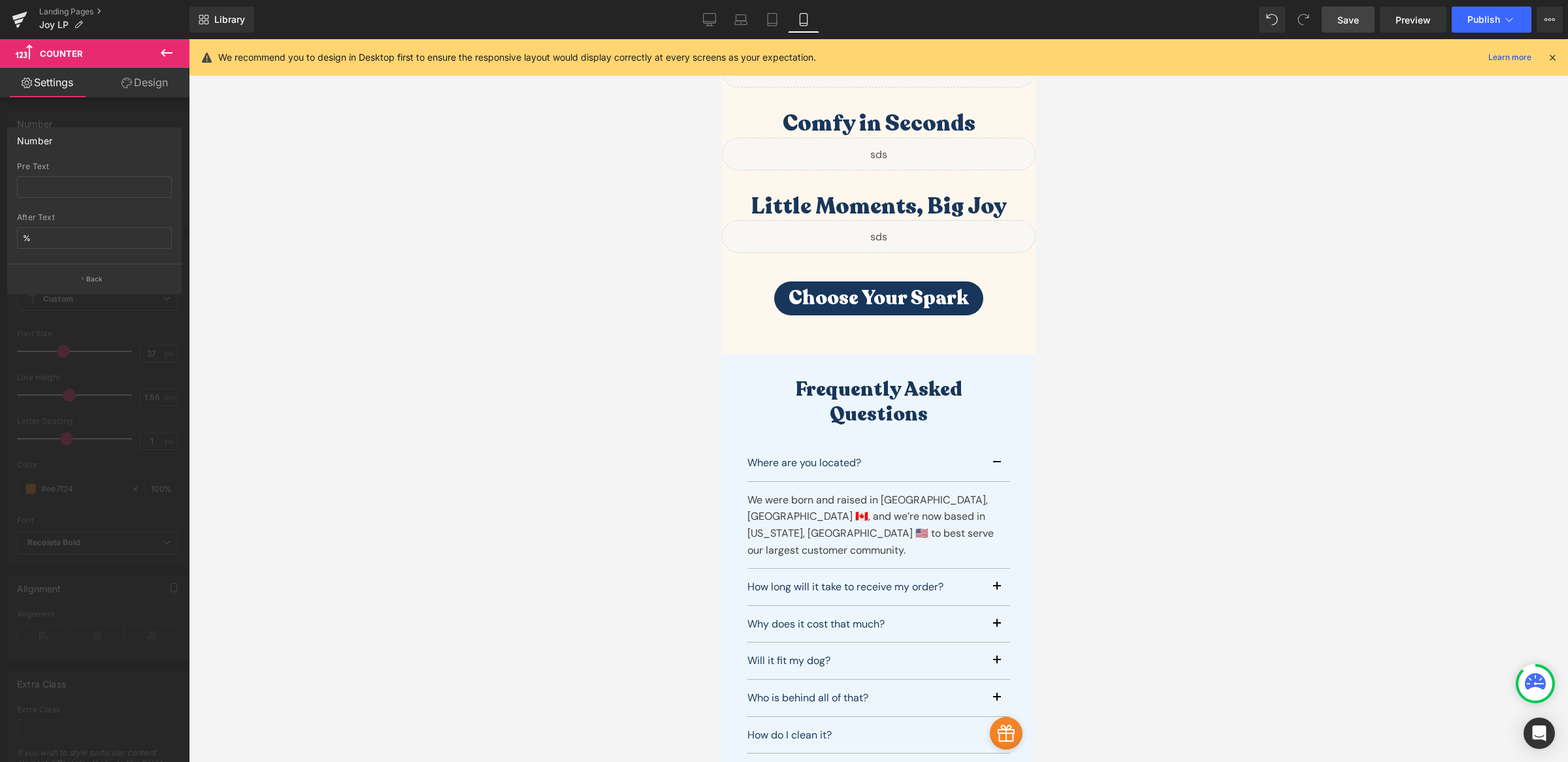
click at [1354, 28] on link "Save" at bounding box center [1347, 19] width 53 height 26
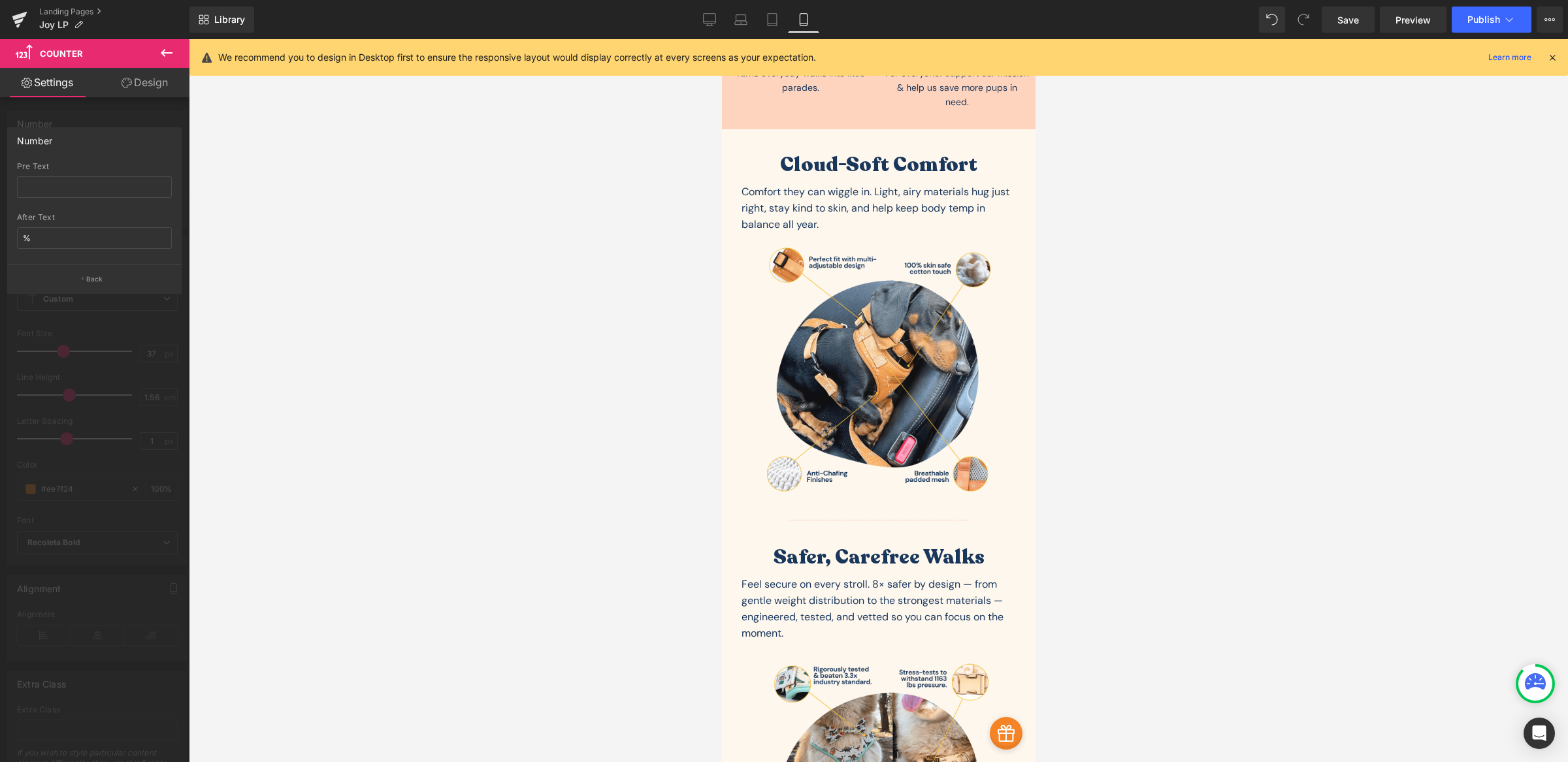
scroll to position [1286, 0]
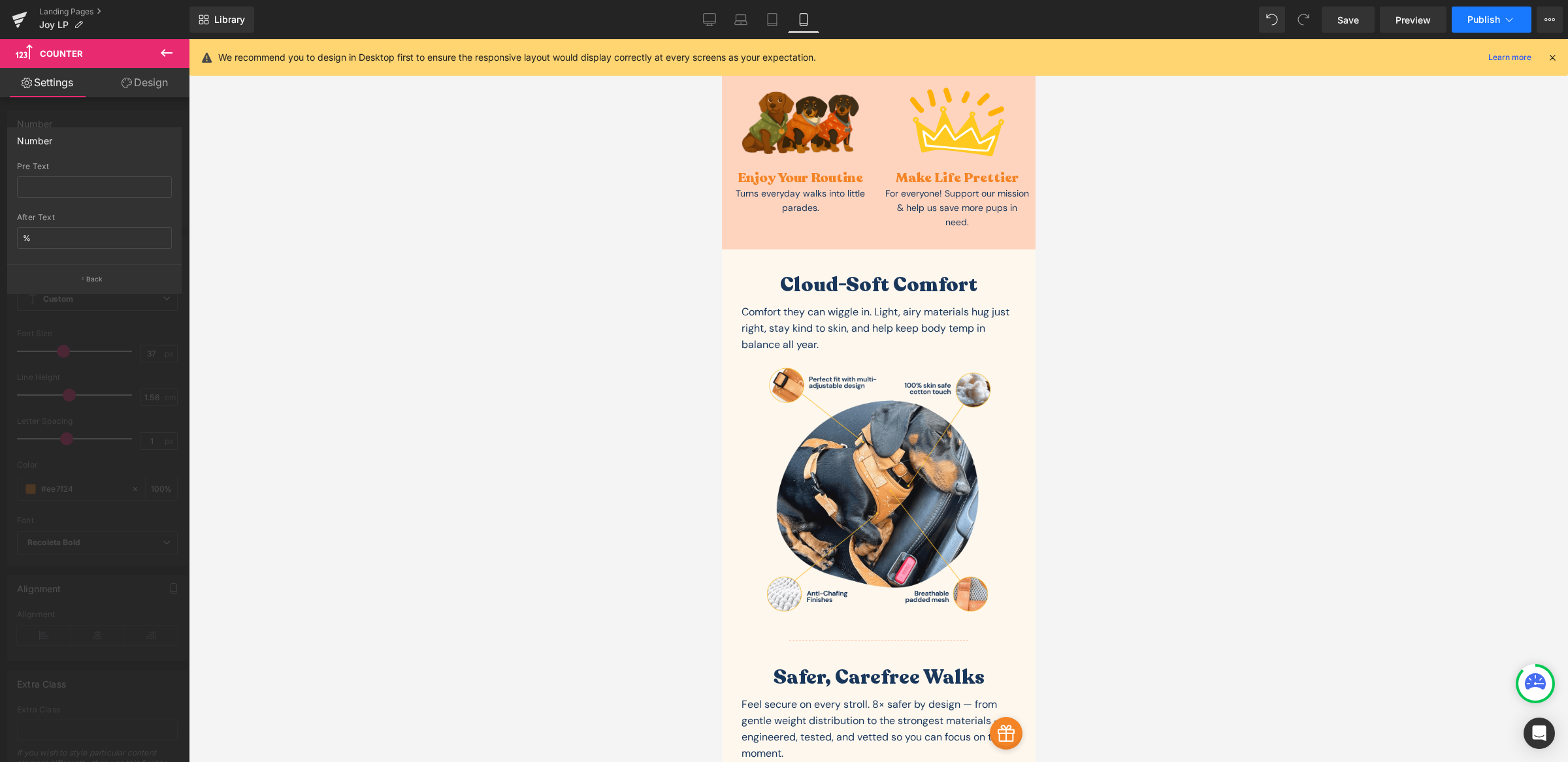
click at [1498, 24] on span "Publish" at bounding box center [1484, 19] width 33 height 11
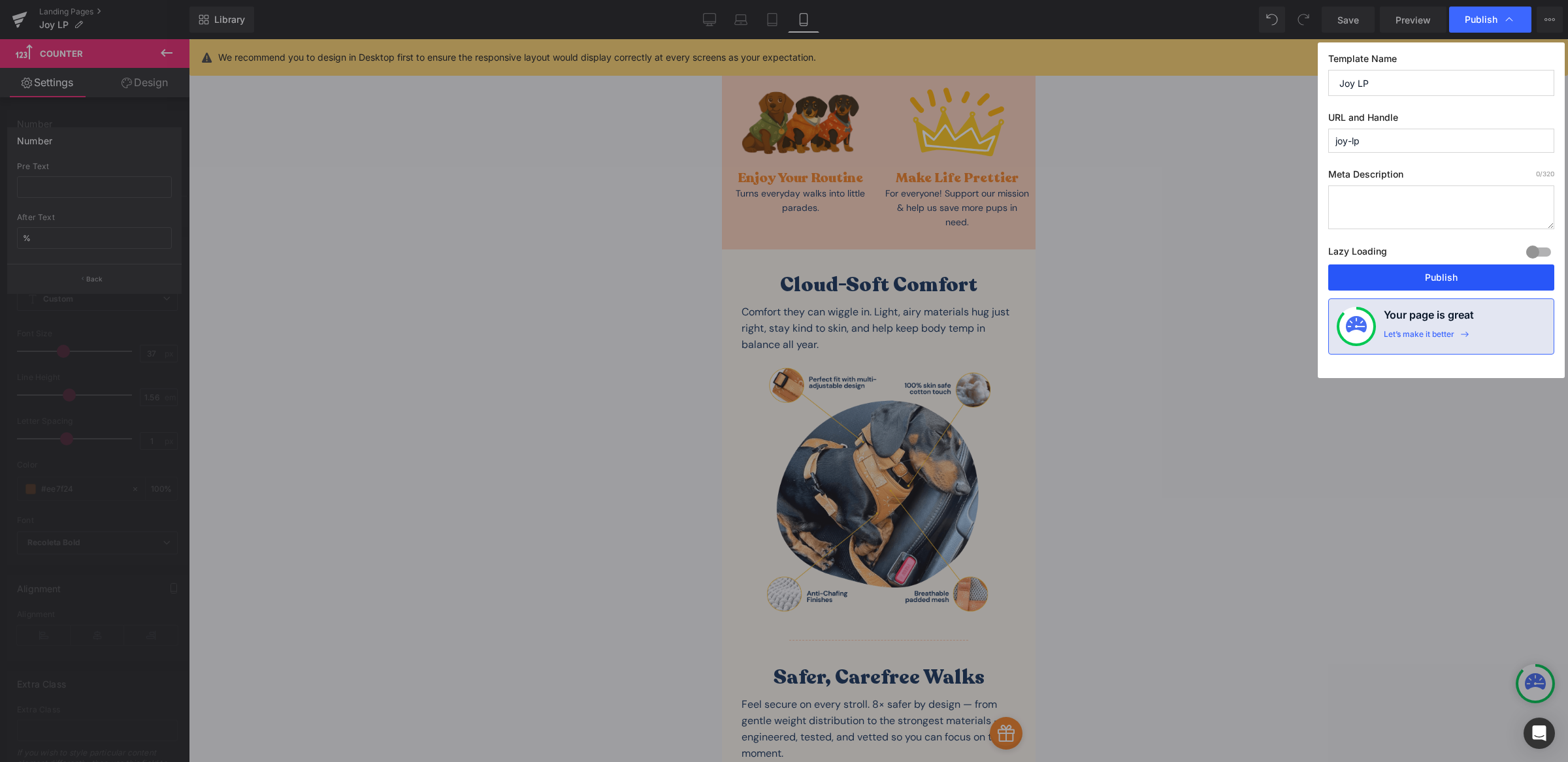
click at [1495, 277] on button "Publish" at bounding box center [1441, 277] width 226 height 26
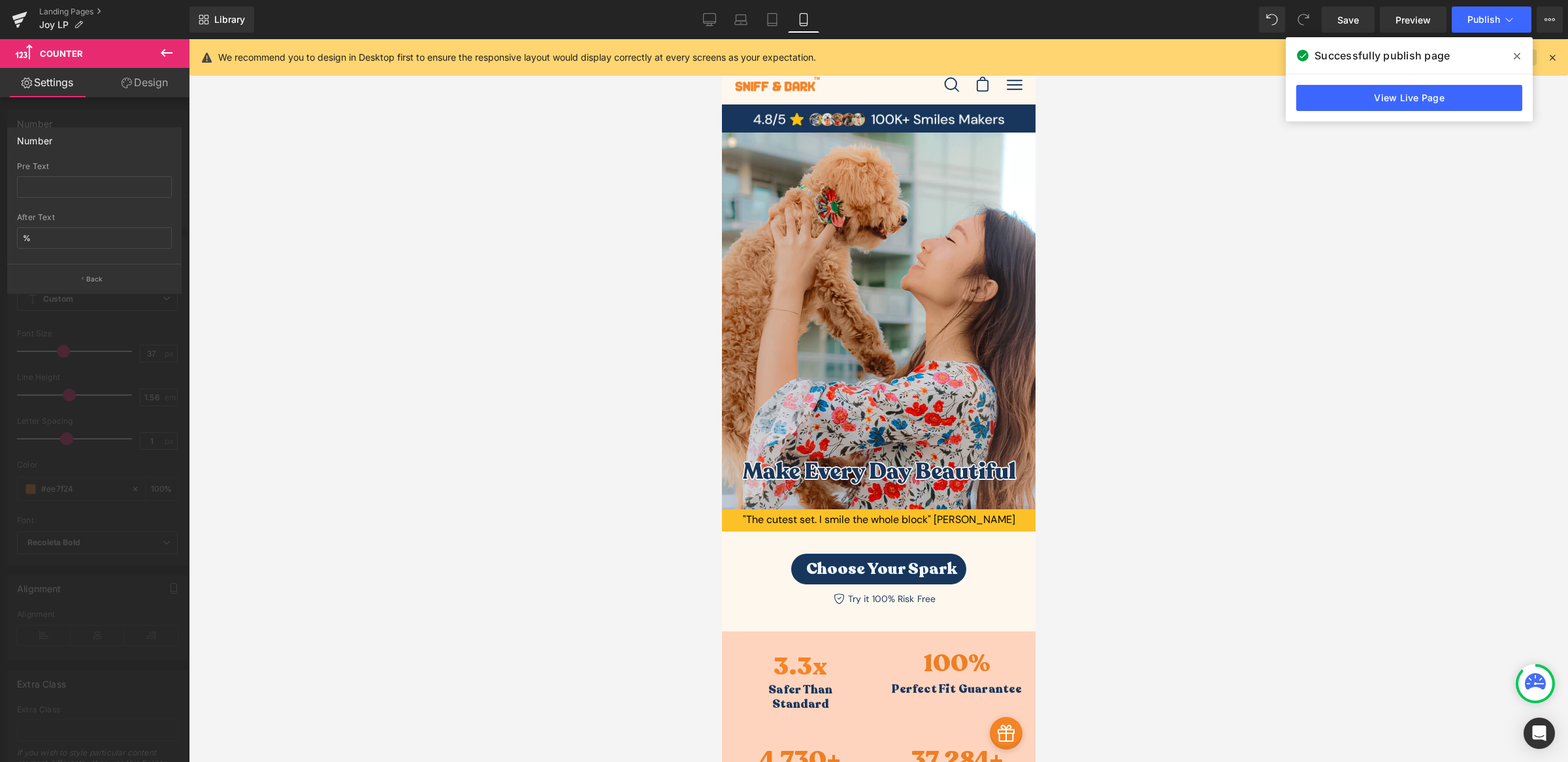
click at [1519, 59] on span at bounding box center [1517, 56] width 21 height 21
